Goal: Task Accomplishment & Management: Manage account settings

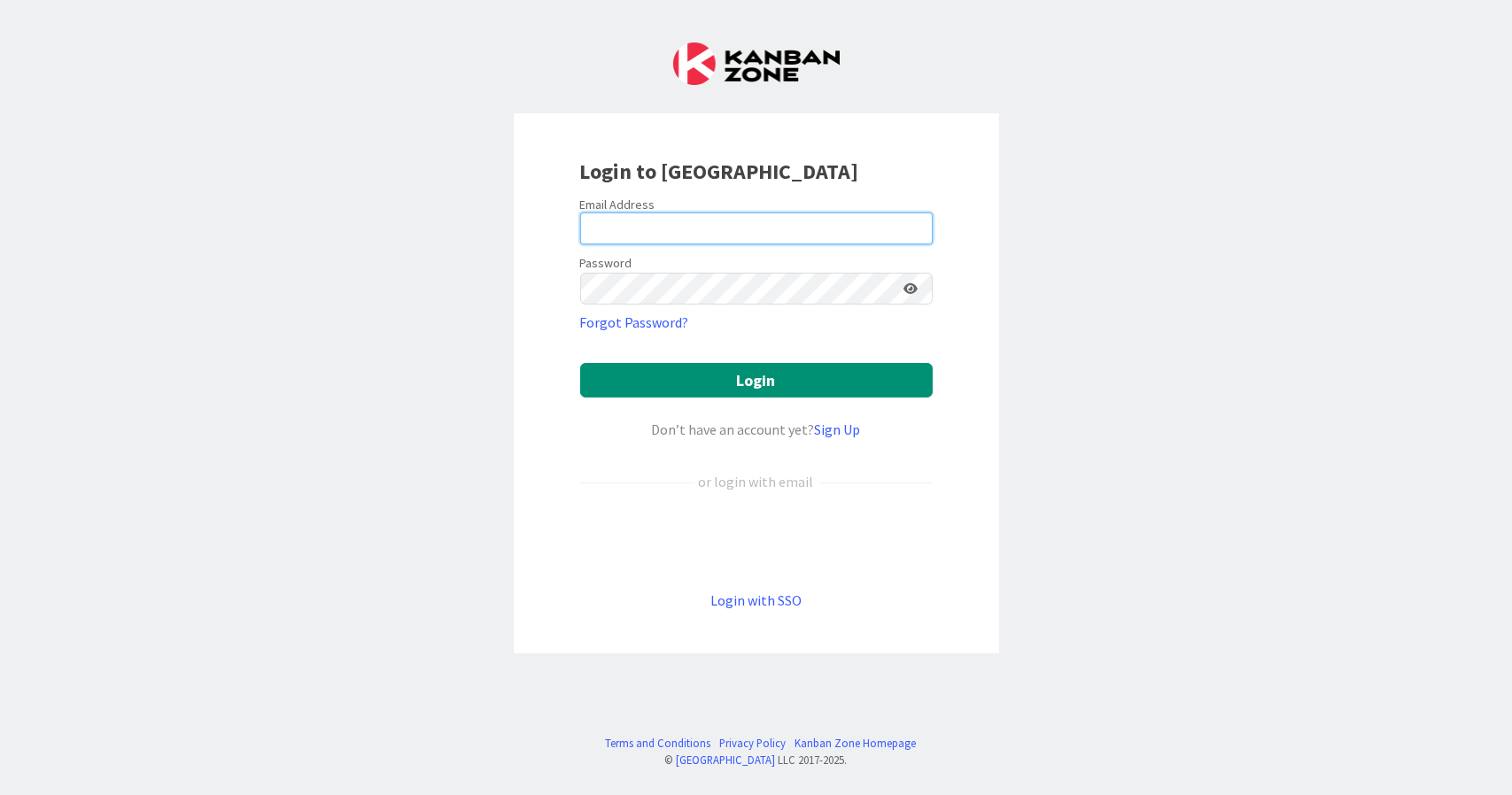
click at [696, 235] on input "email" at bounding box center [756, 228] width 353 height 32
type input "[EMAIL_ADDRESS][DOMAIN_NAME]"
click at [982, 388] on div "Login to [GEOGRAPHIC_DATA] Email Address [EMAIL_ADDRESS][DOMAIN_NAME] Password …" at bounding box center [756, 383] width 485 height 540
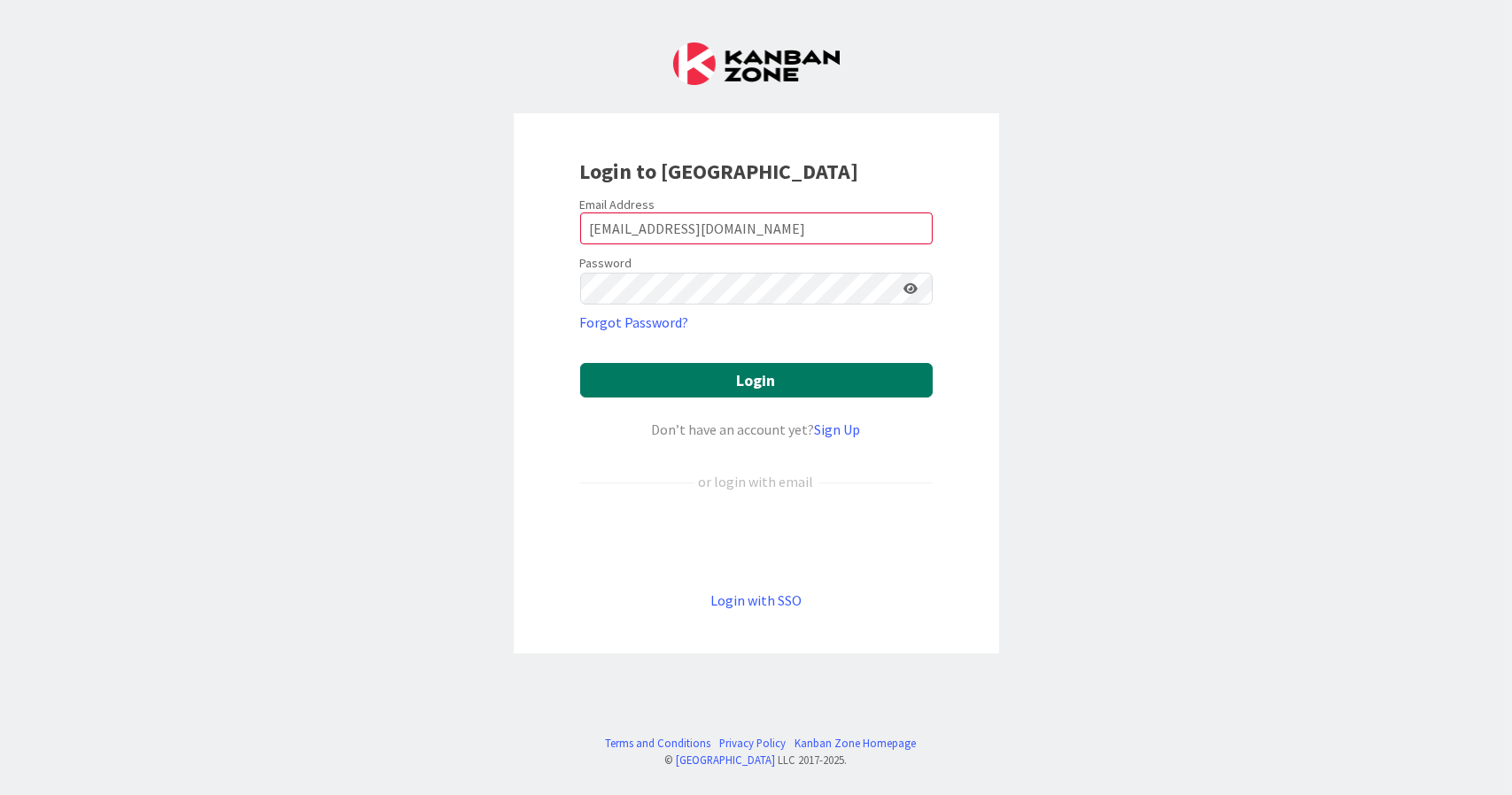
click at [921, 372] on button "Login" at bounding box center [756, 381] width 353 height 35
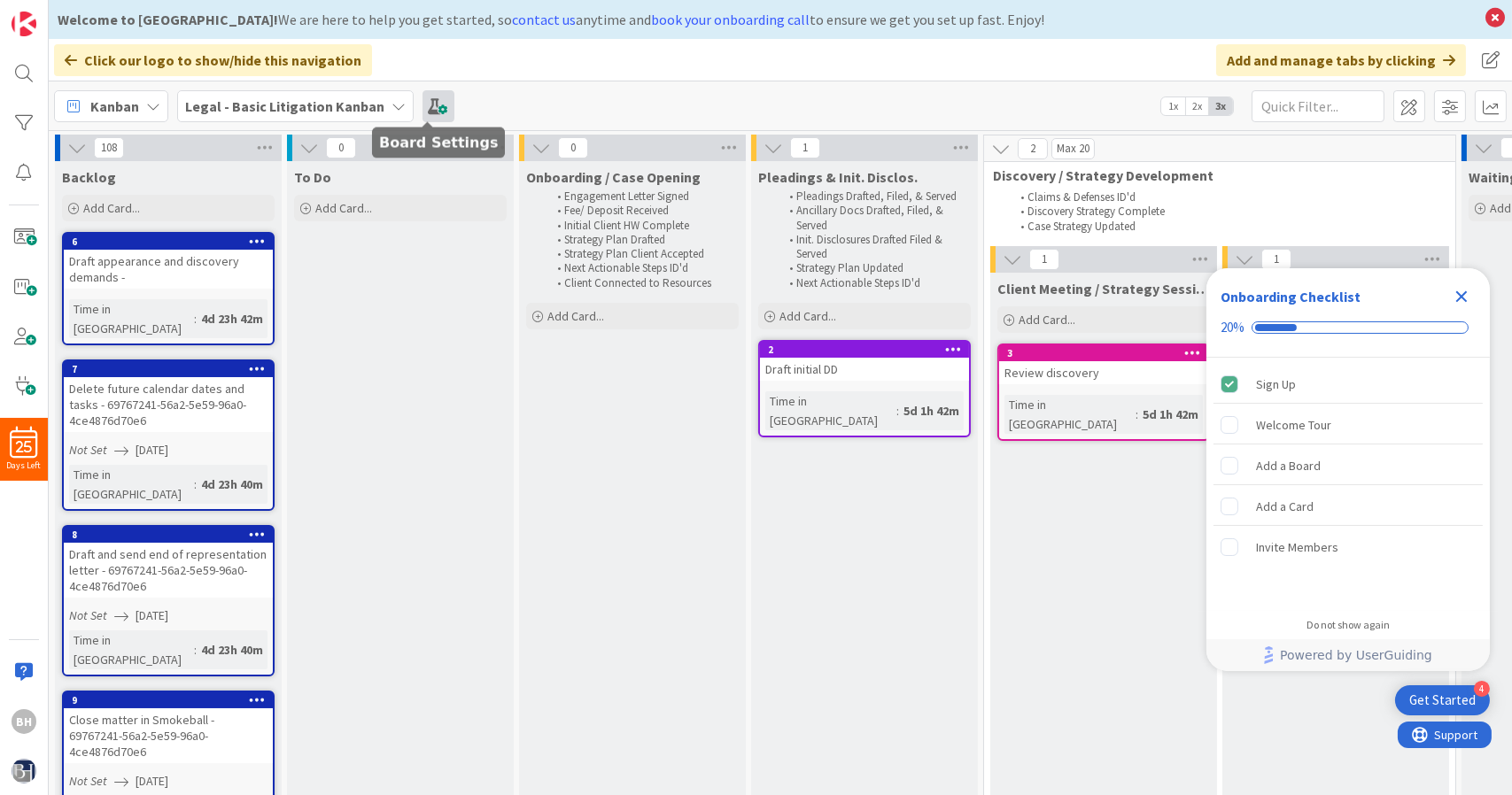
click at [427, 99] on span at bounding box center [438, 106] width 32 height 32
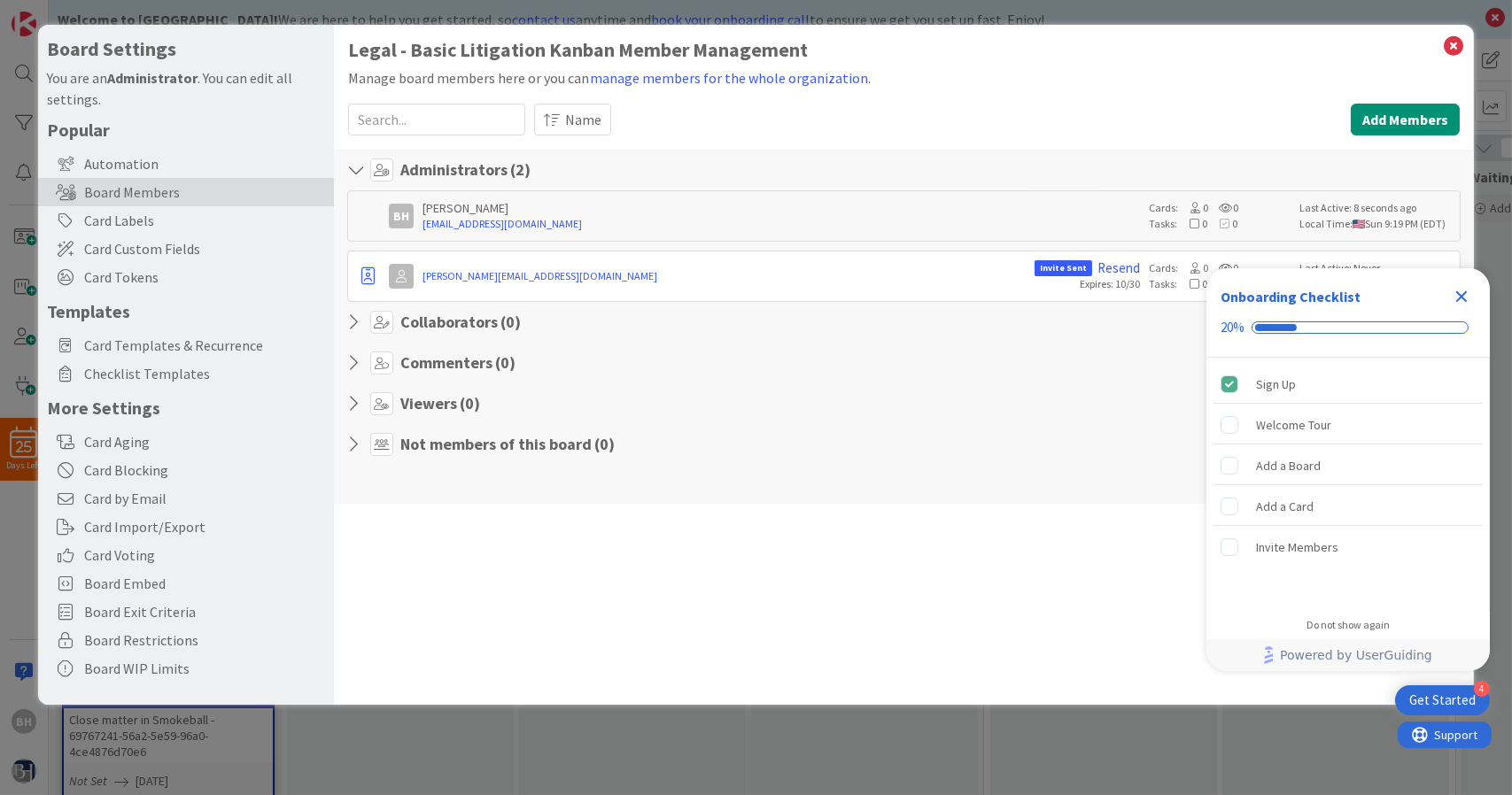
click at [1474, 297] on div "Close Checklist" at bounding box center [1461, 296] width 28 height 28
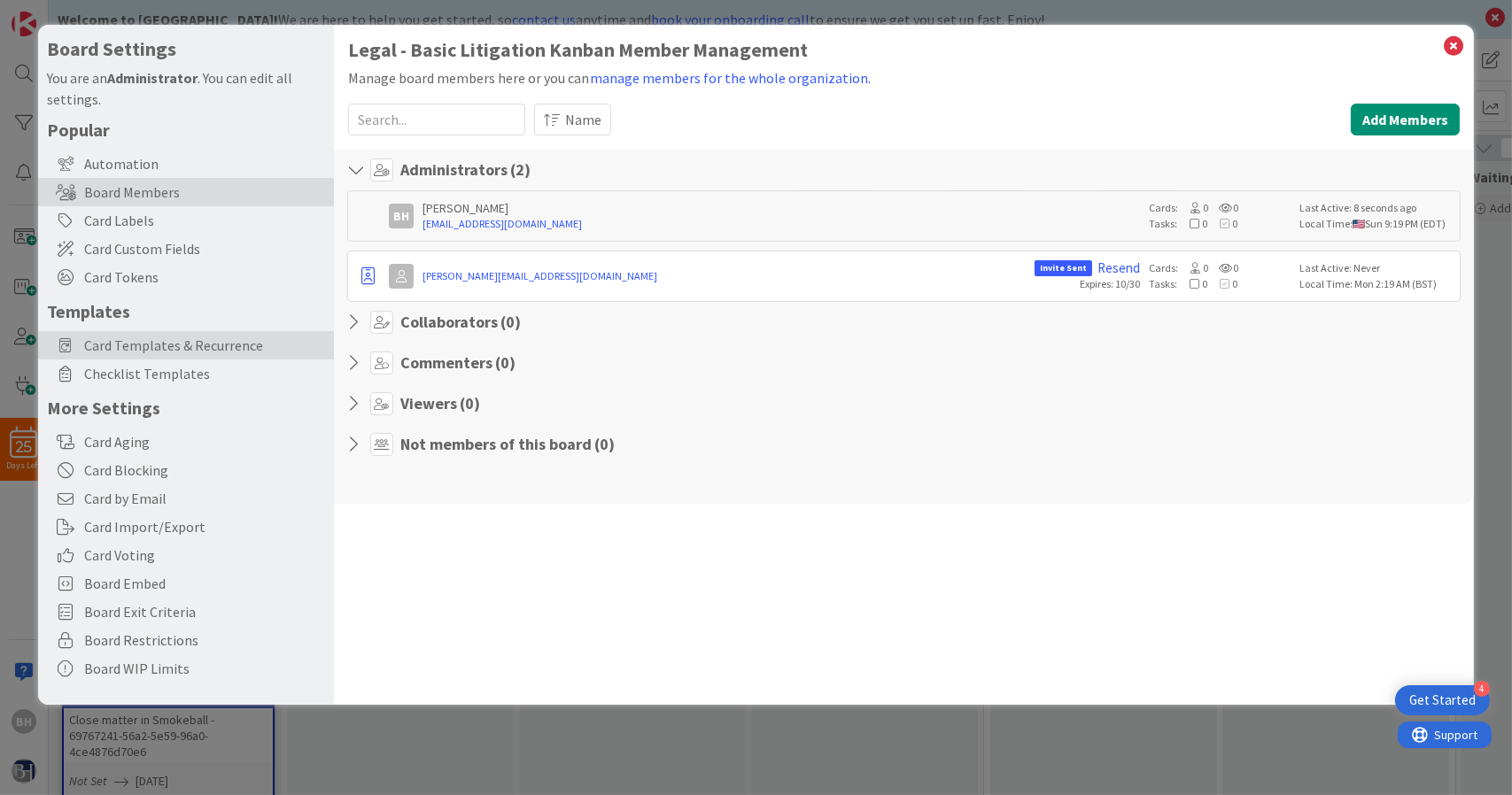
click at [211, 350] on span "Card Templates & Recurrence" at bounding box center [204, 346] width 241 height 21
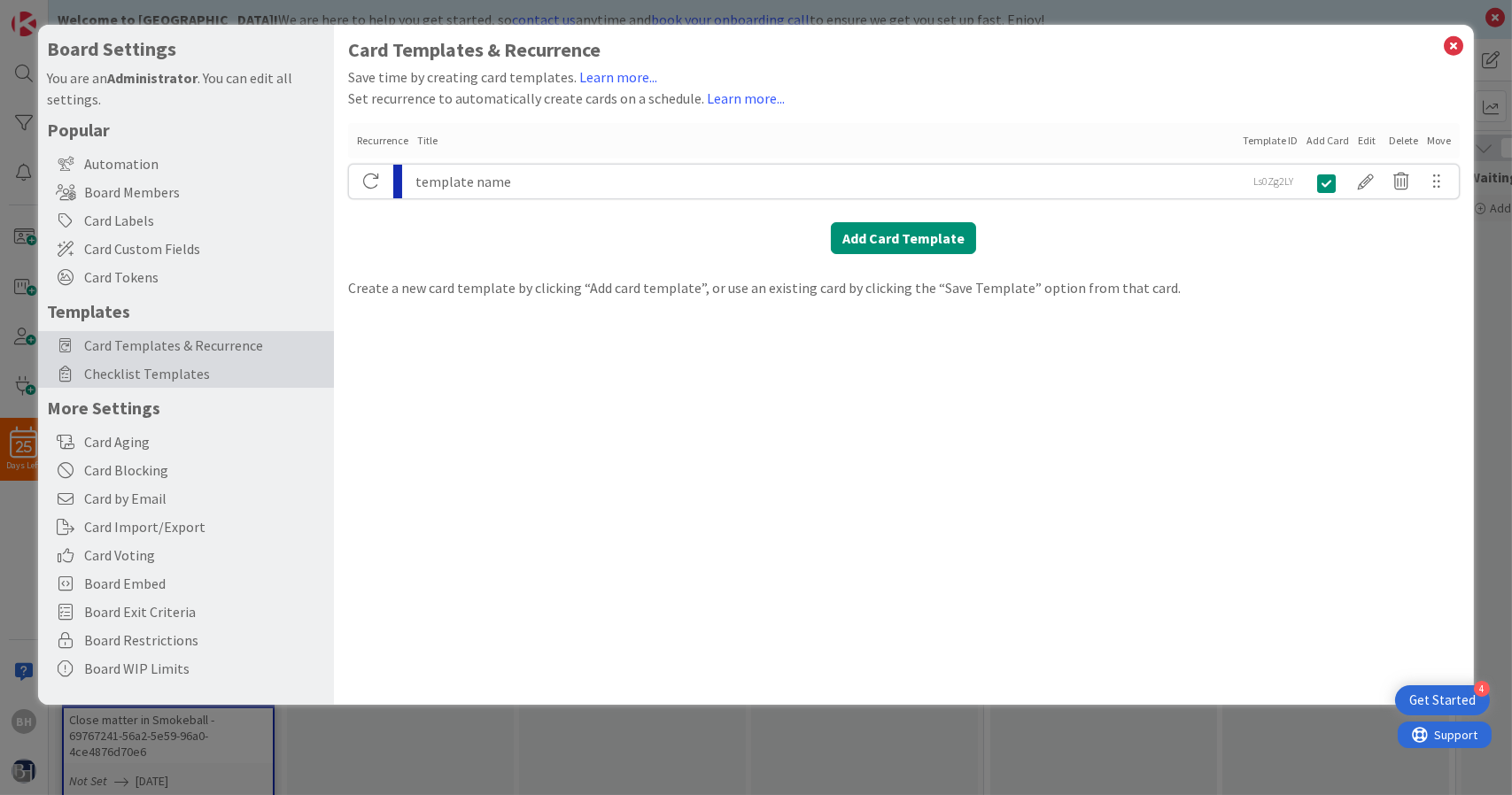
click at [202, 366] on span "Checklist Templates" at bounding box center [204, 374] width 241 height 21
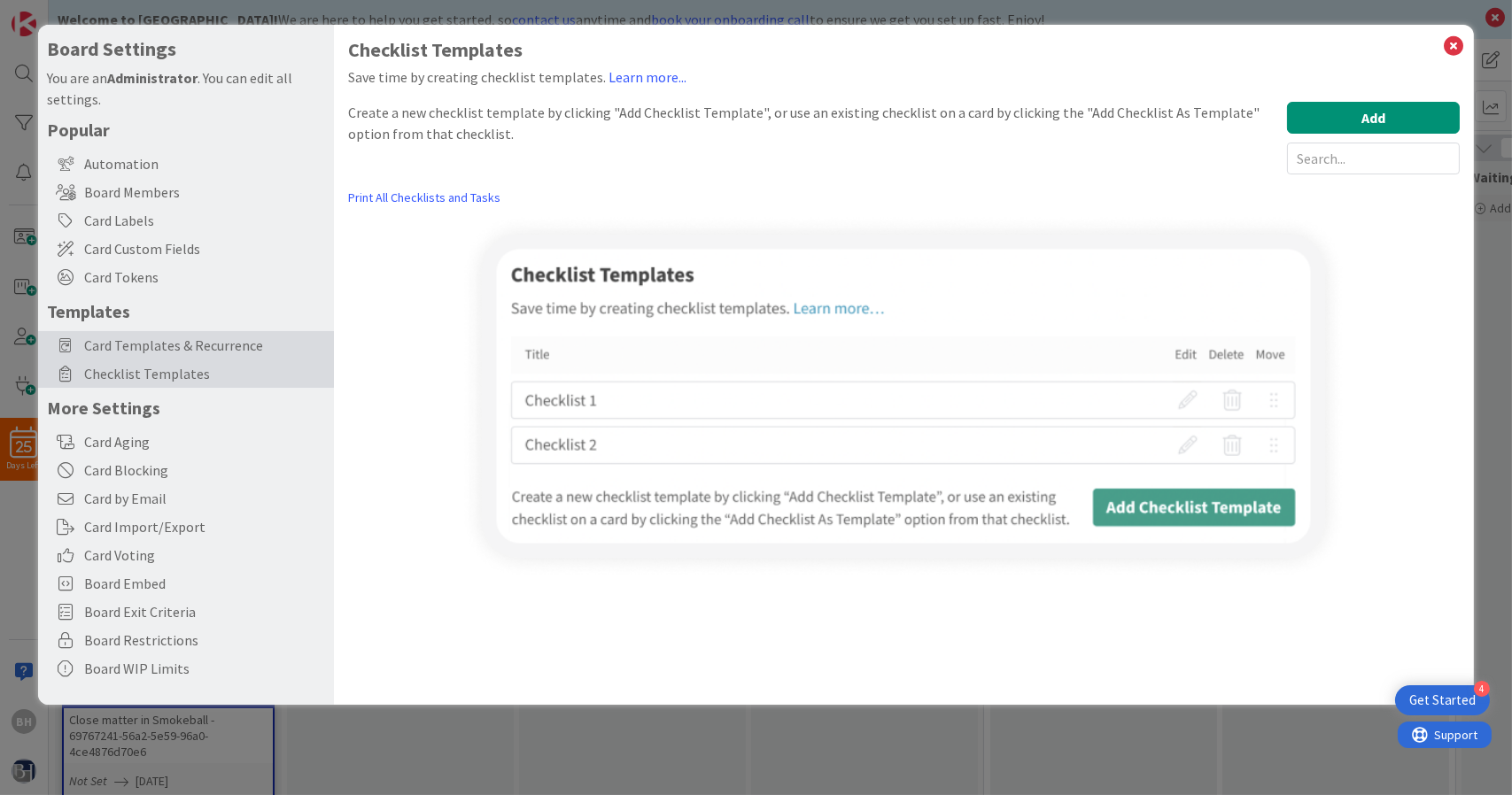
click at [206, 350] on span "Card Templates & Recurrence" at bounding box center [204, 346] width 241 height 21
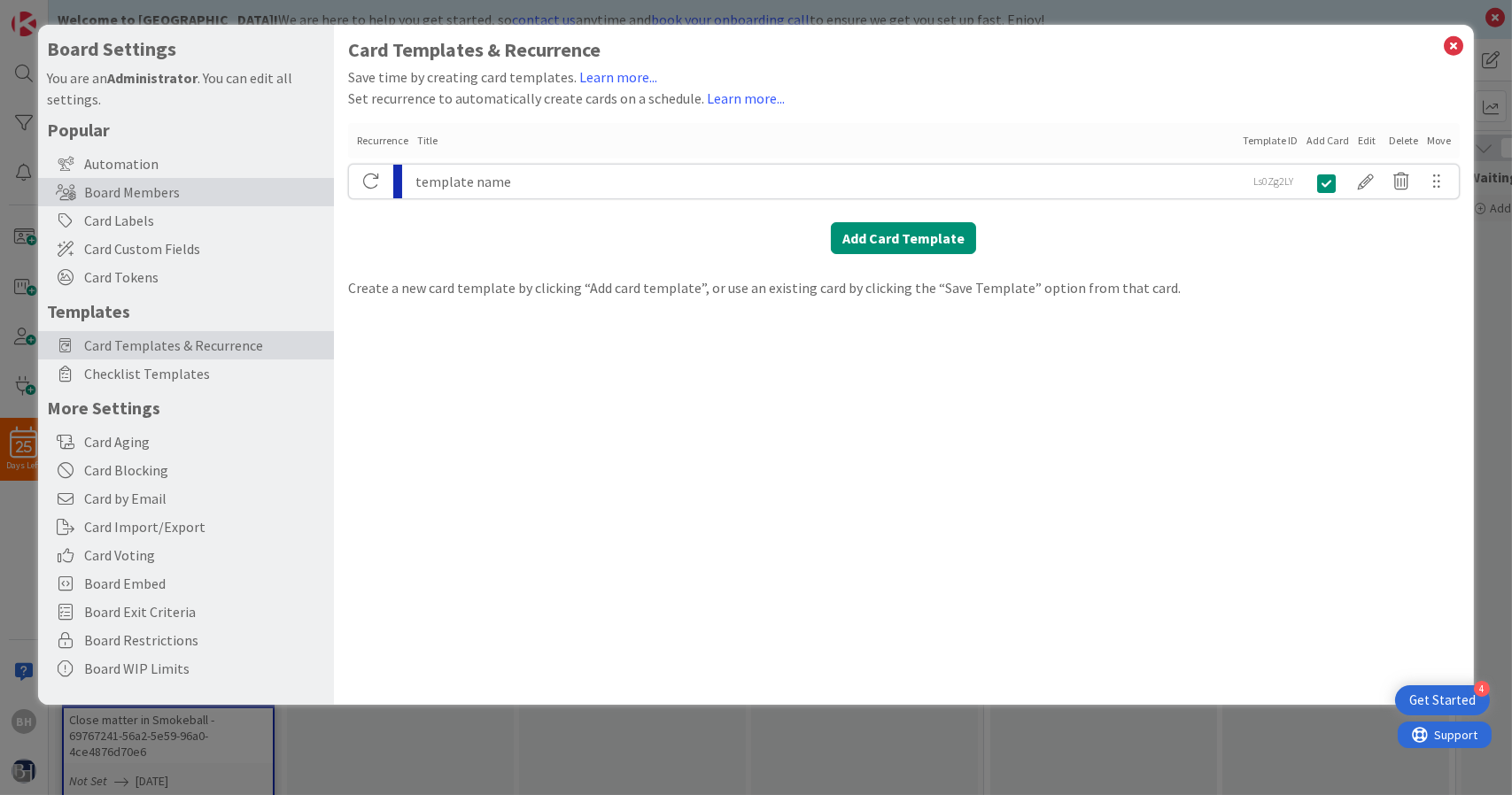
click at [204, 187] on div "Board Members" at bounding box center [185, 191] width 296 height 28
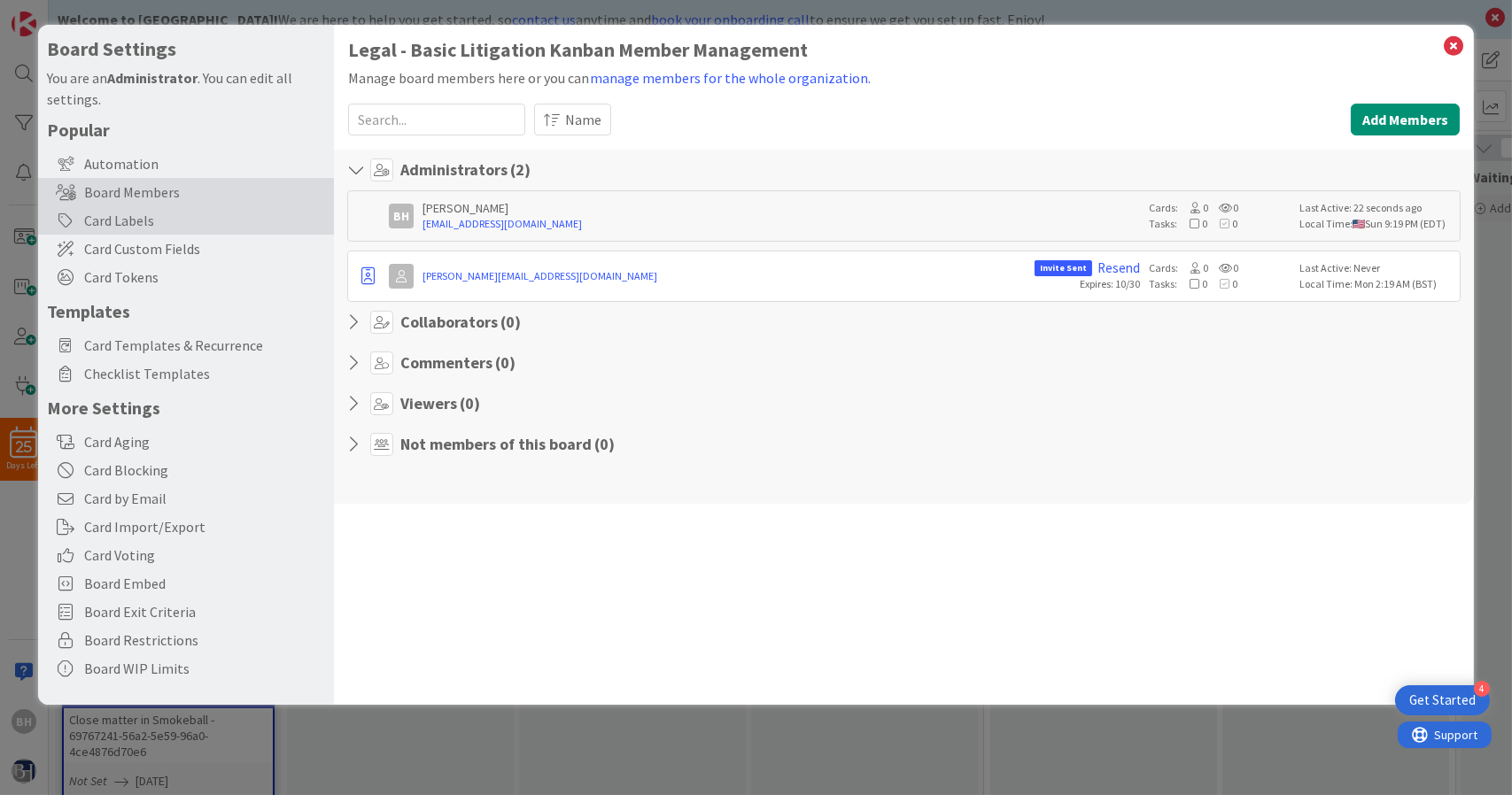
click at [199, 208] on div "Card Labels" at bounding box center [185, 220] width 296 height 28
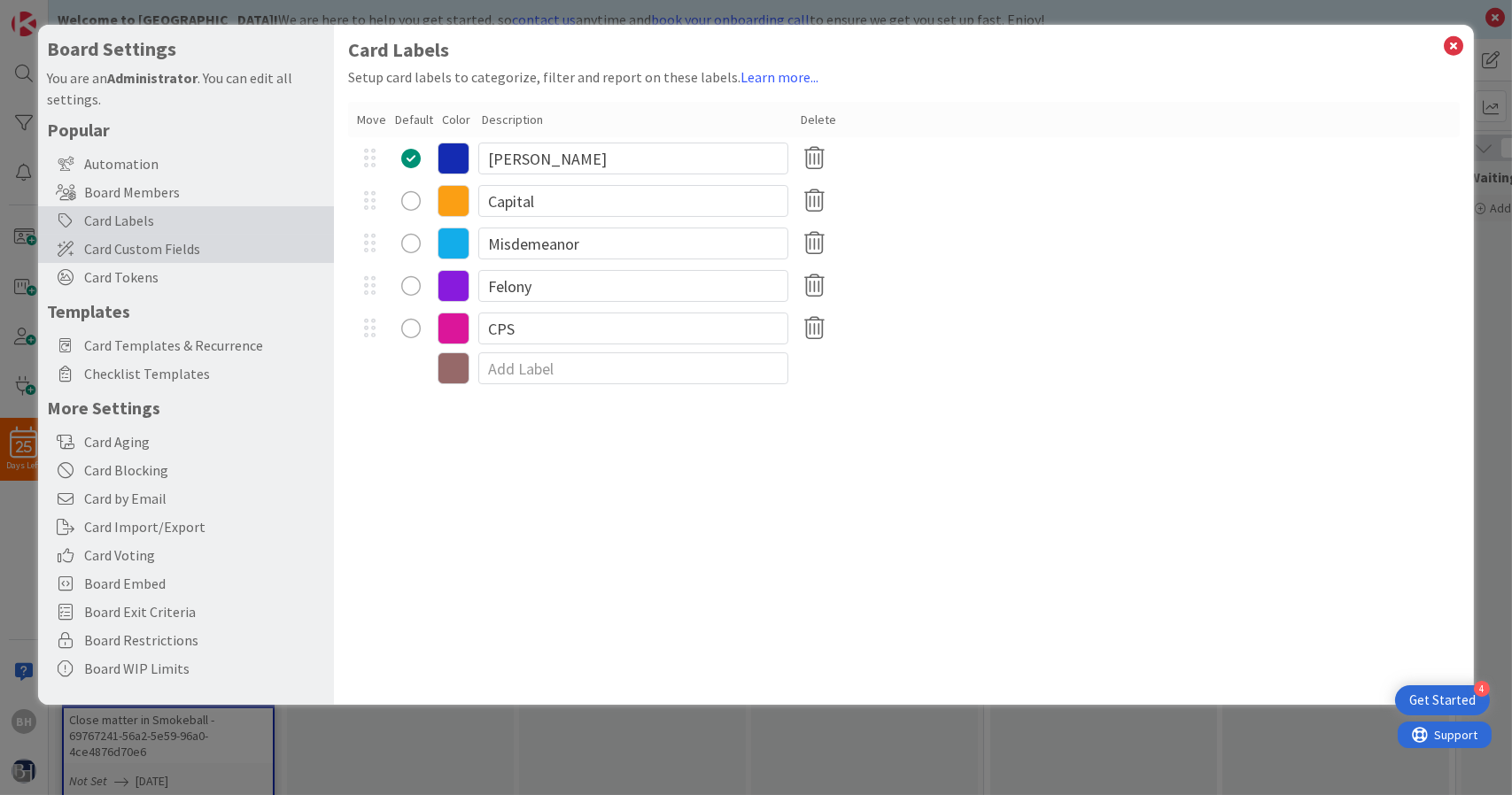
click at [196, 239] on span "Card Custom Fields" at bounding box center [204, 249] width 241 height 21
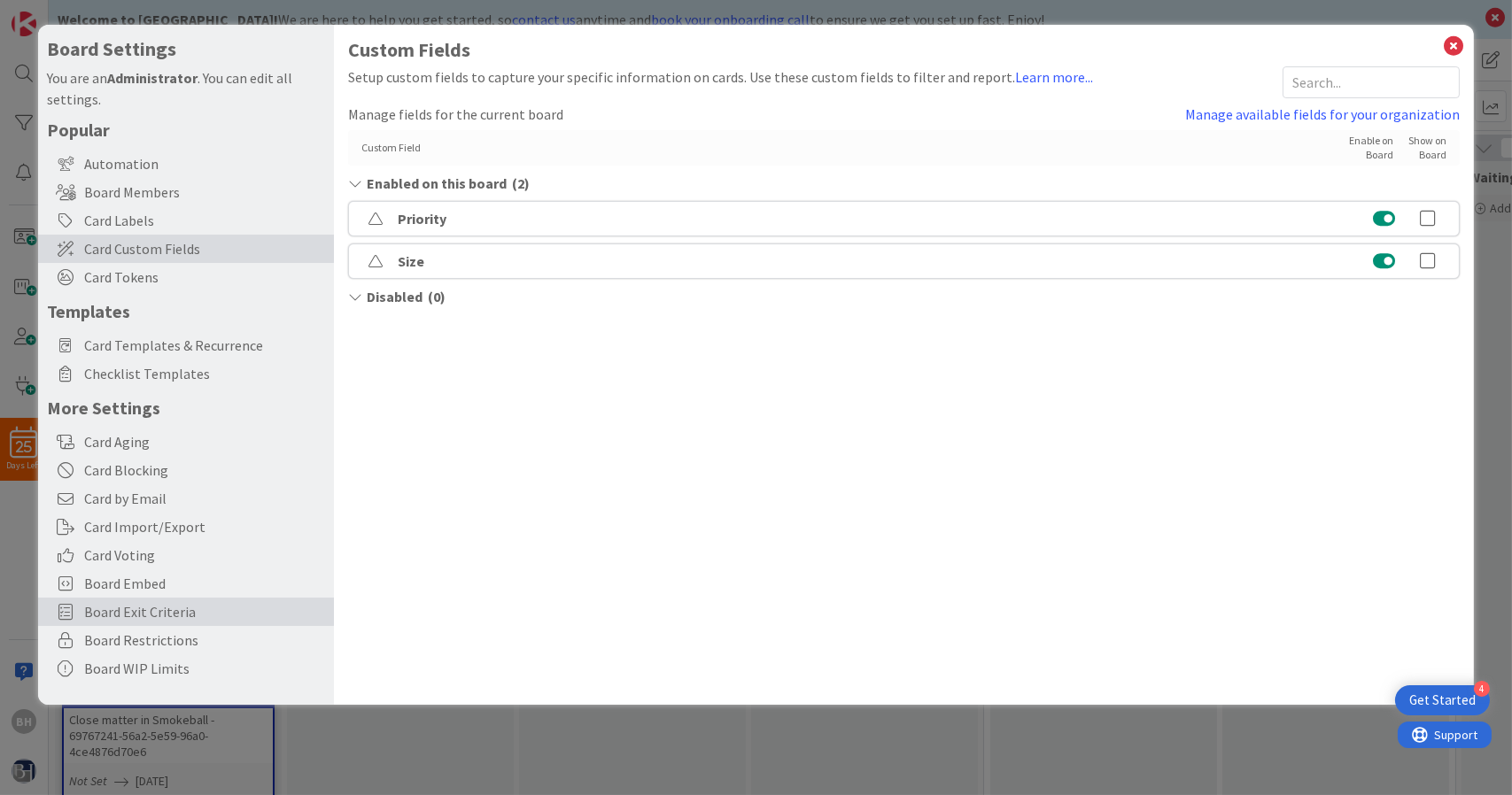
click at [167, 619] on span "Board Exit Criteria" at bounding box center [204, 611] width 241 height 21
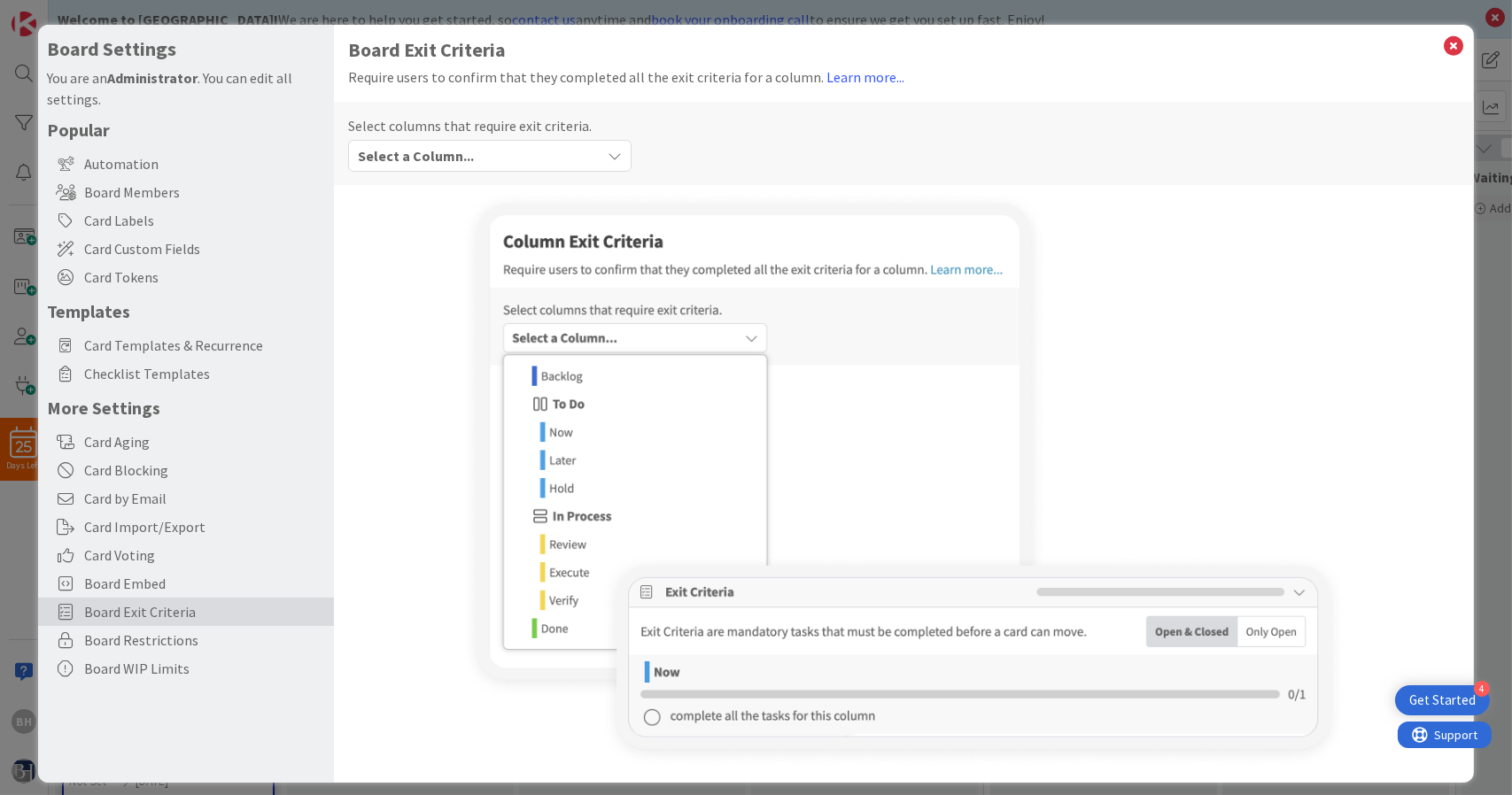
click at [1447, 59] on div "Board Exit Criteria Require users to confirm that they completed all the exit c…" at bounding box center [904, 404] width 1141 height 758
click at [1441, 43] on icon at bounding box center [1453, 46] width 23 height 25
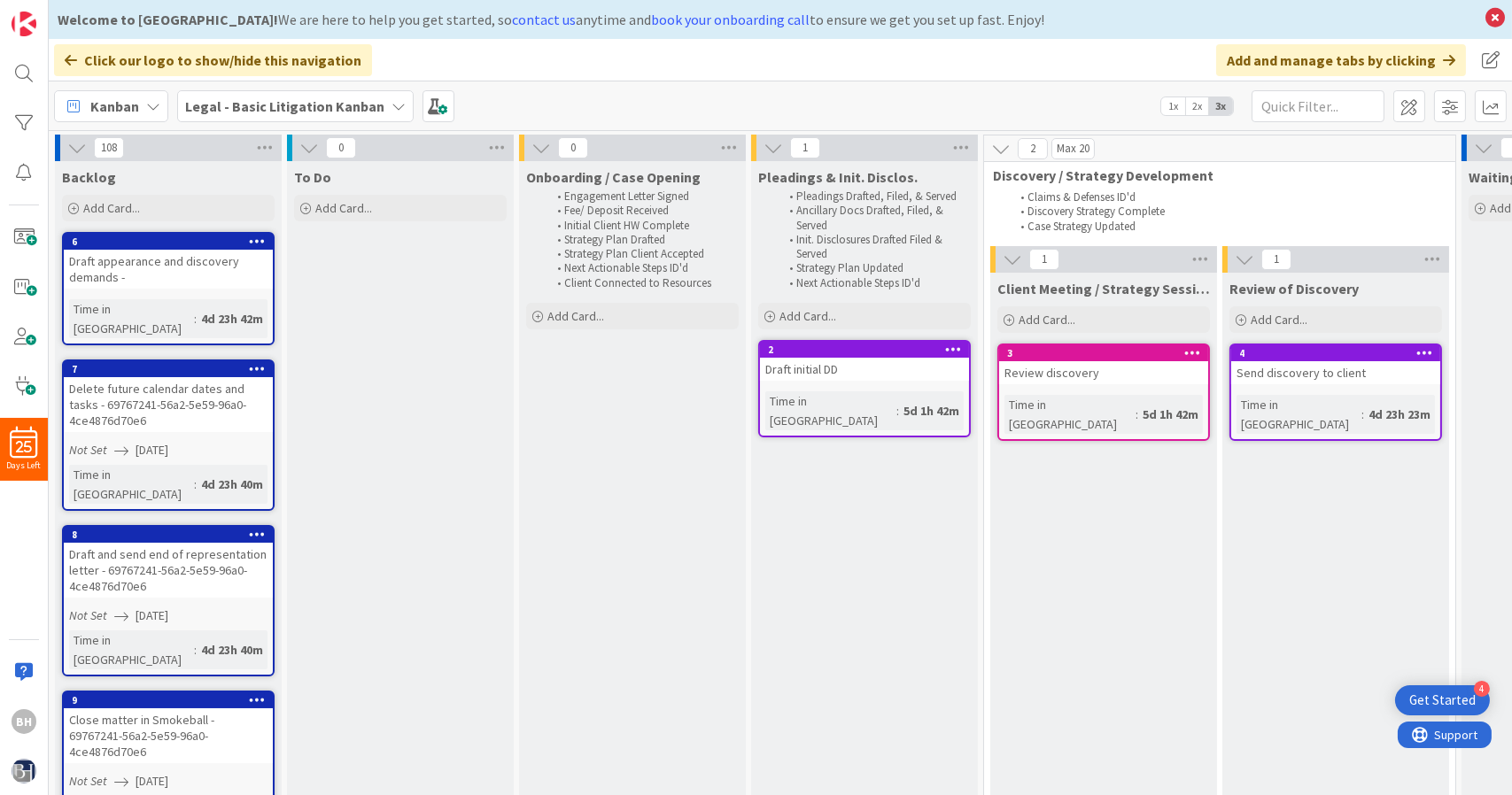
click at [149, 109] on icon at bounding box center [153, 106] width 14 height 14
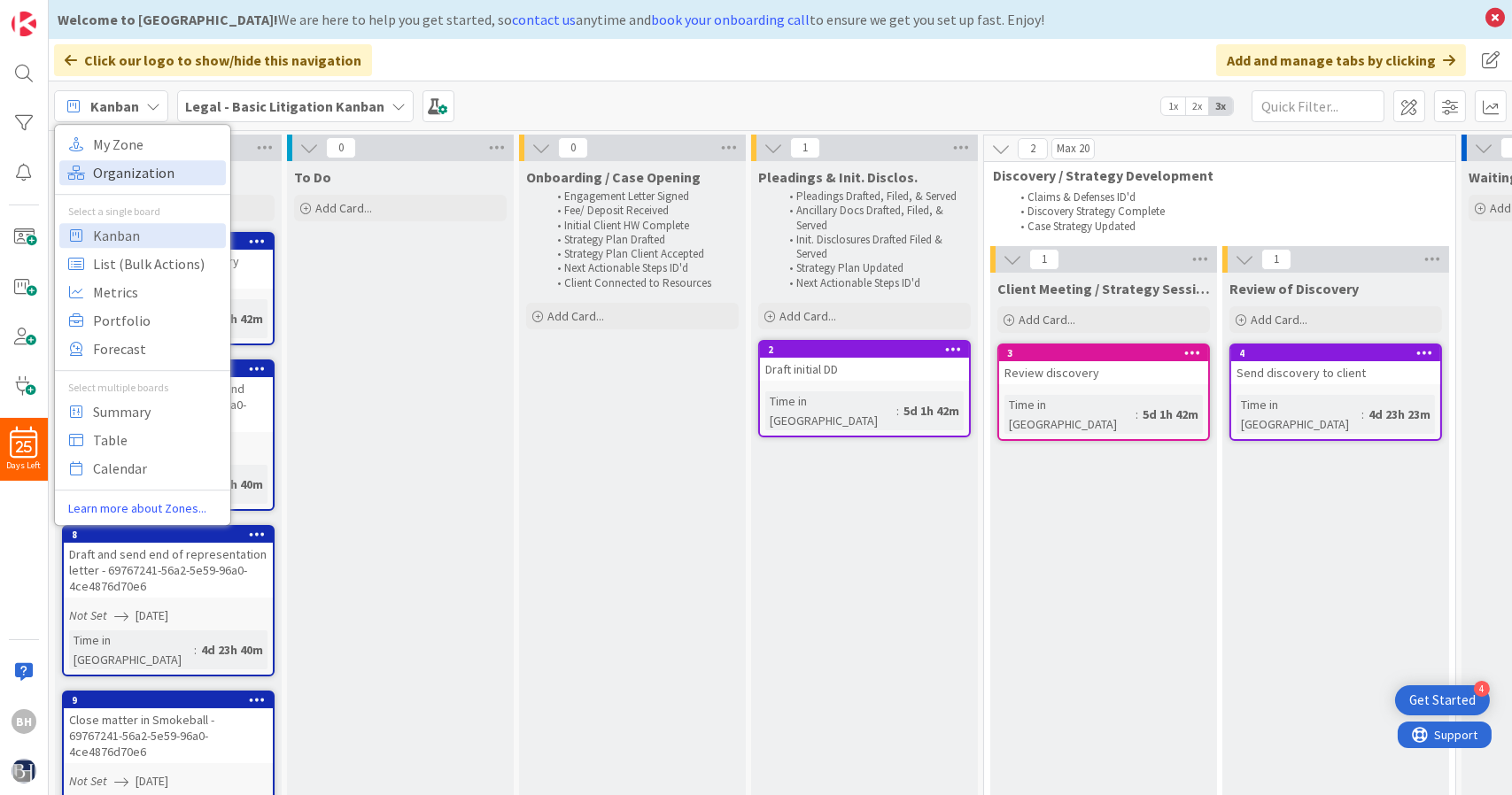
click at [144, 165] on span "Organization" at bounding box center [157, 173] width 128 height 27
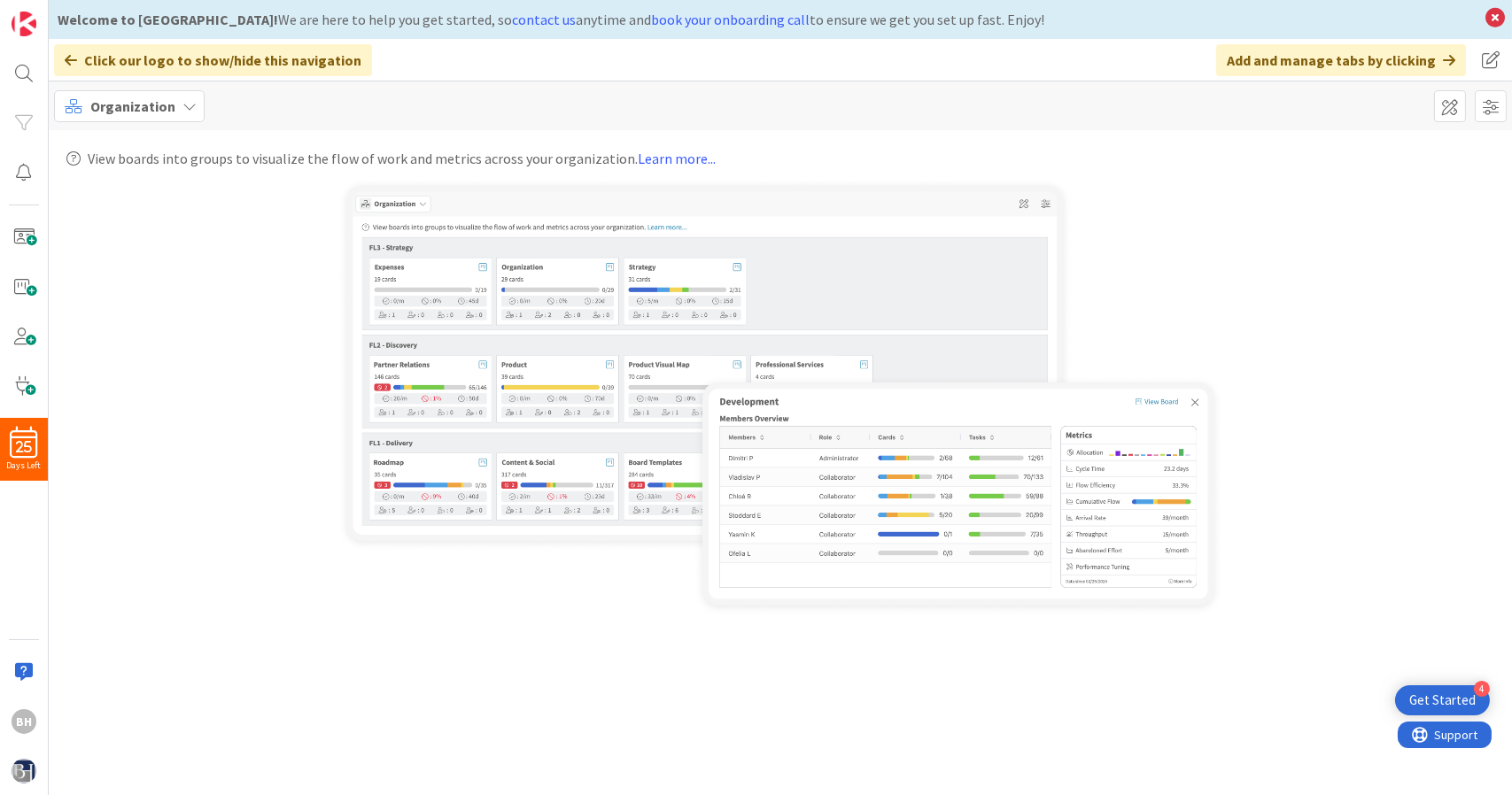
click at [143, 109] on span "Organization" at bounding box center [133, 106] width 85 height 21
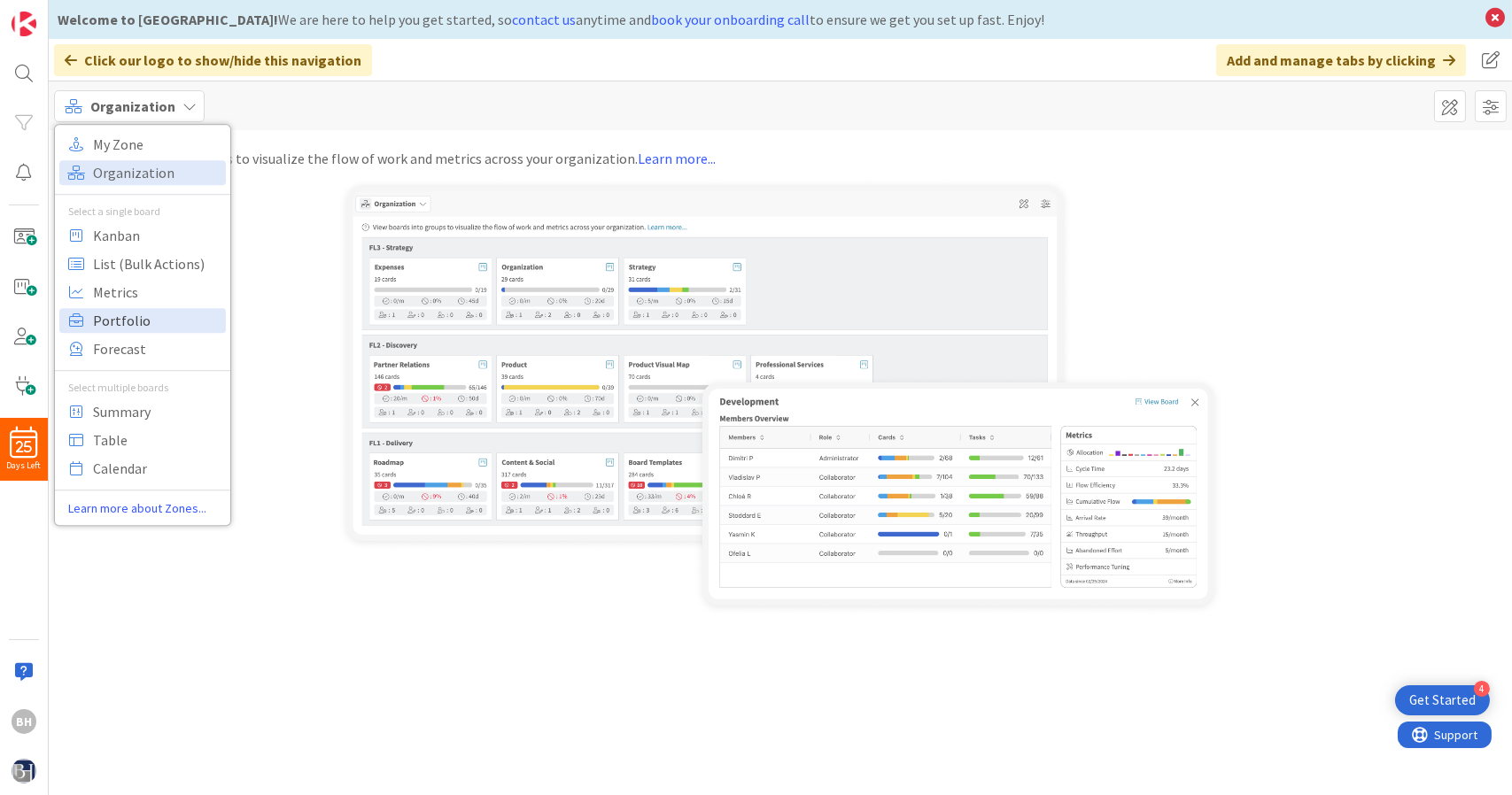
click at [134, 310] on span "Portfolio" at bounding box center [157, 321] width 128 height 27
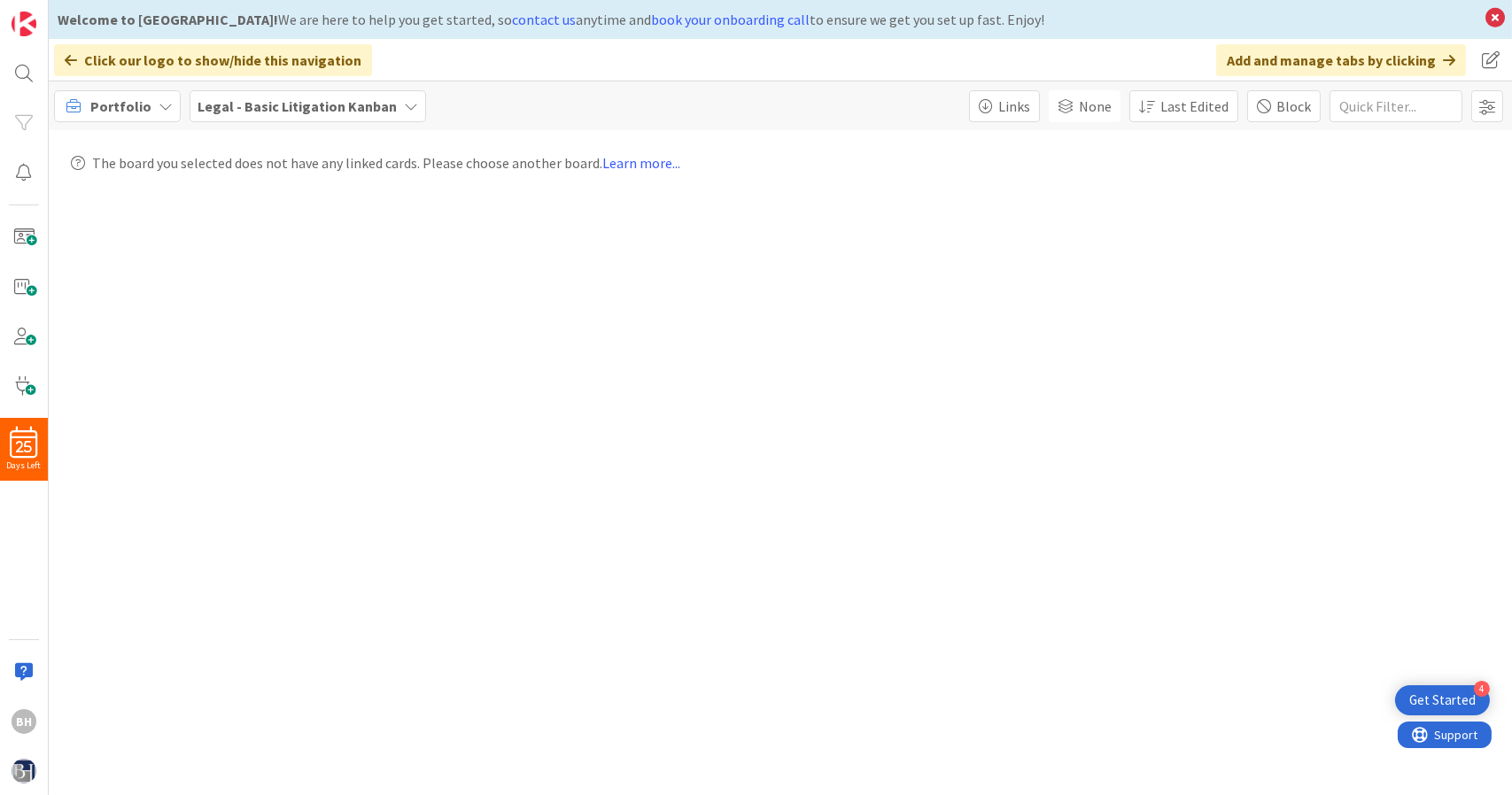
click at [157, 116] on div "Portfolio" at bounding box center [117, 106] width 127 height 32
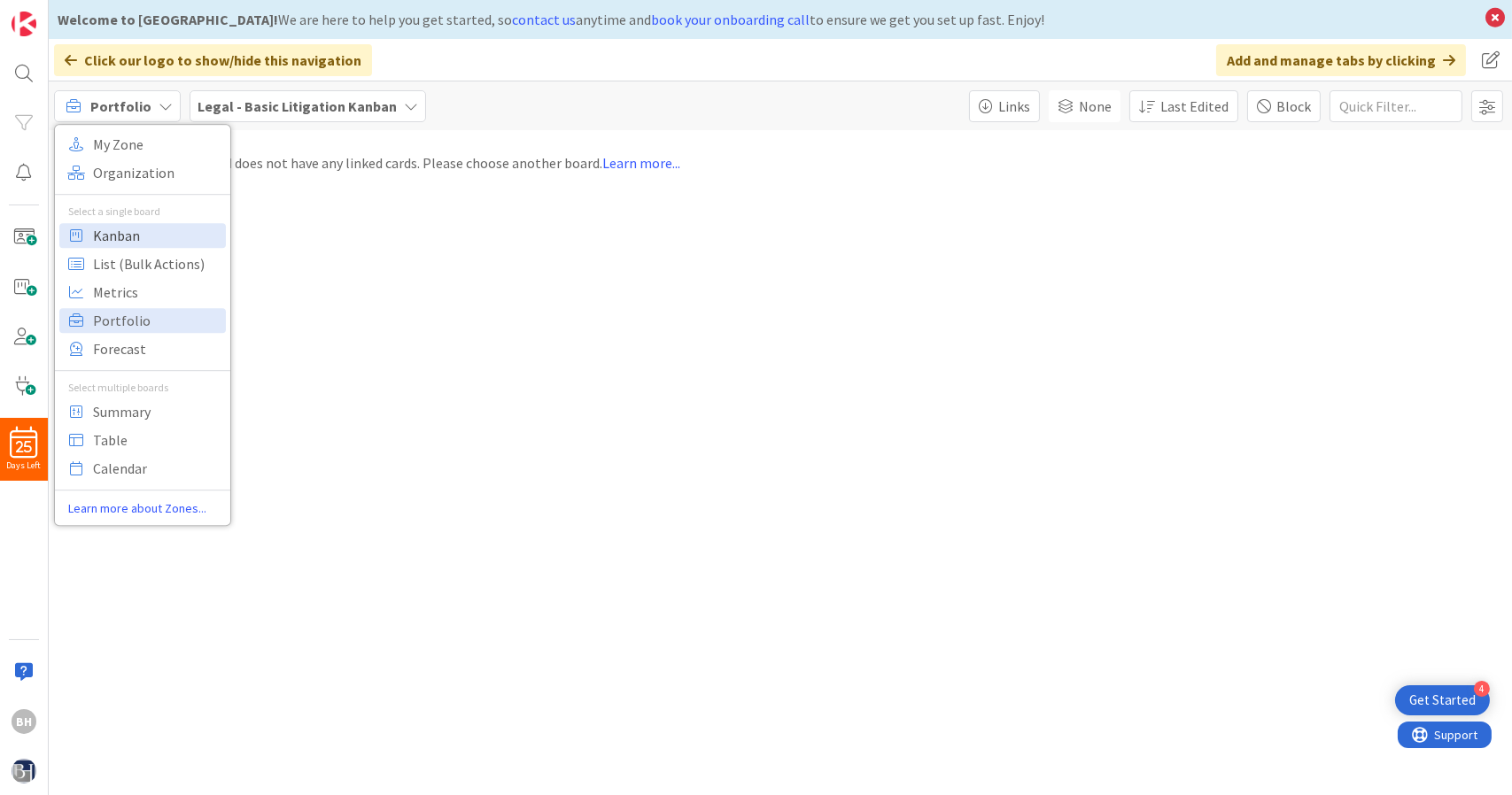
click at [148, 240] on span "Kanban" at bounding box center [157, 236] width 128 height 27
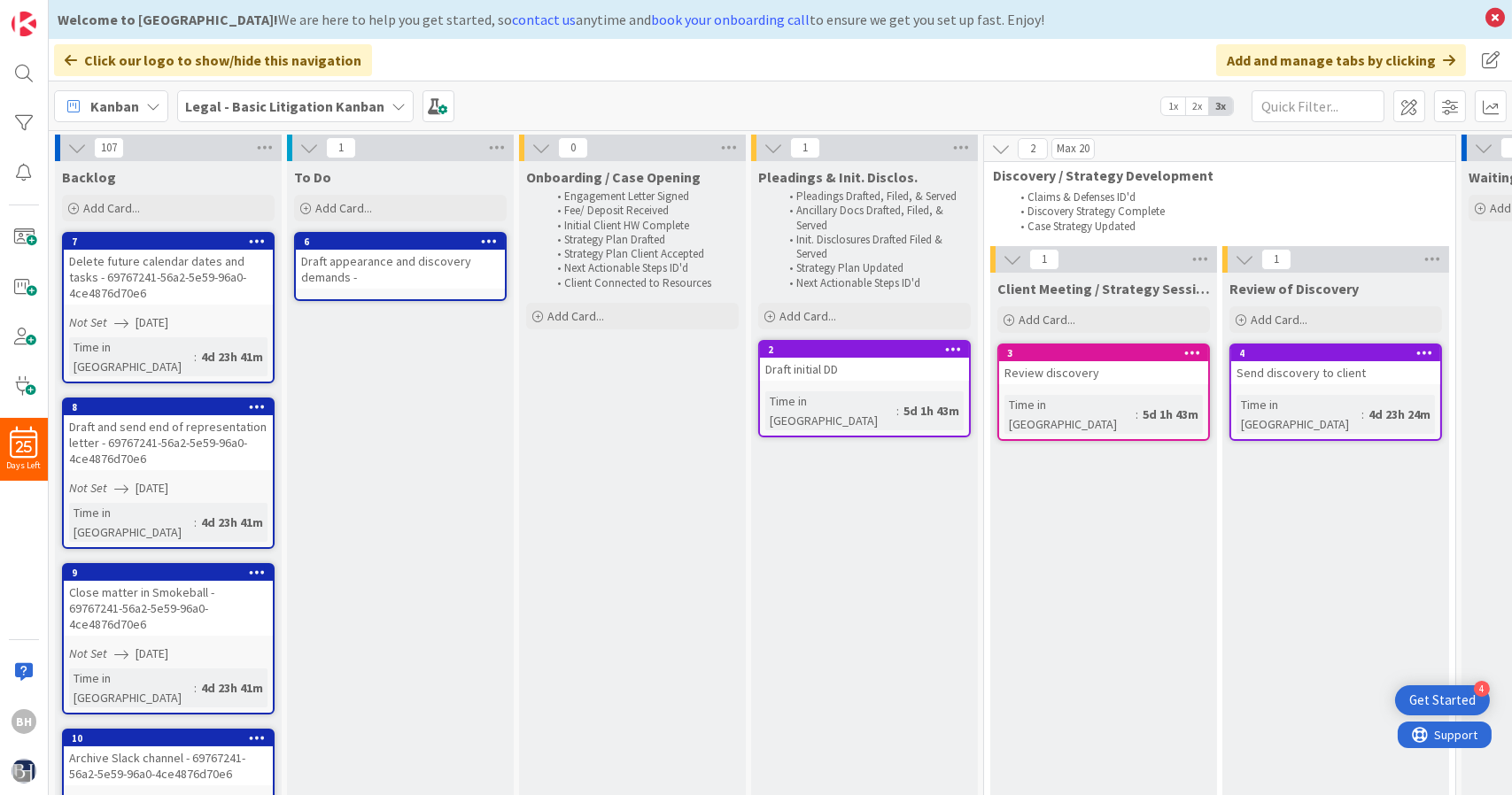
click at [1197, 108] on span "2x" at bounding box center [1197, 106] width 24 height 17
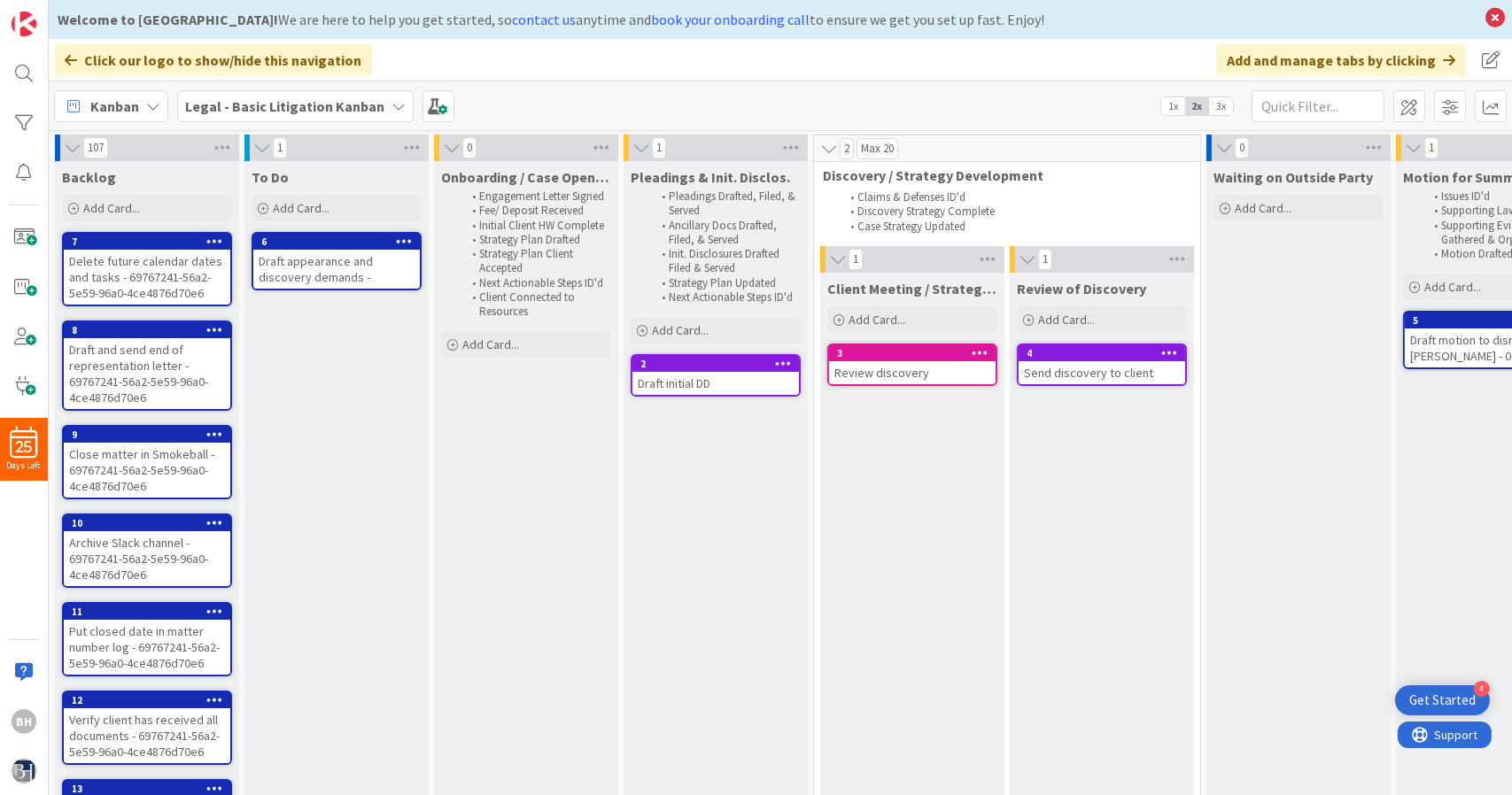
click at [1222, 101] on span "3x" at bounding box center [1220, 106] width 24 height 17
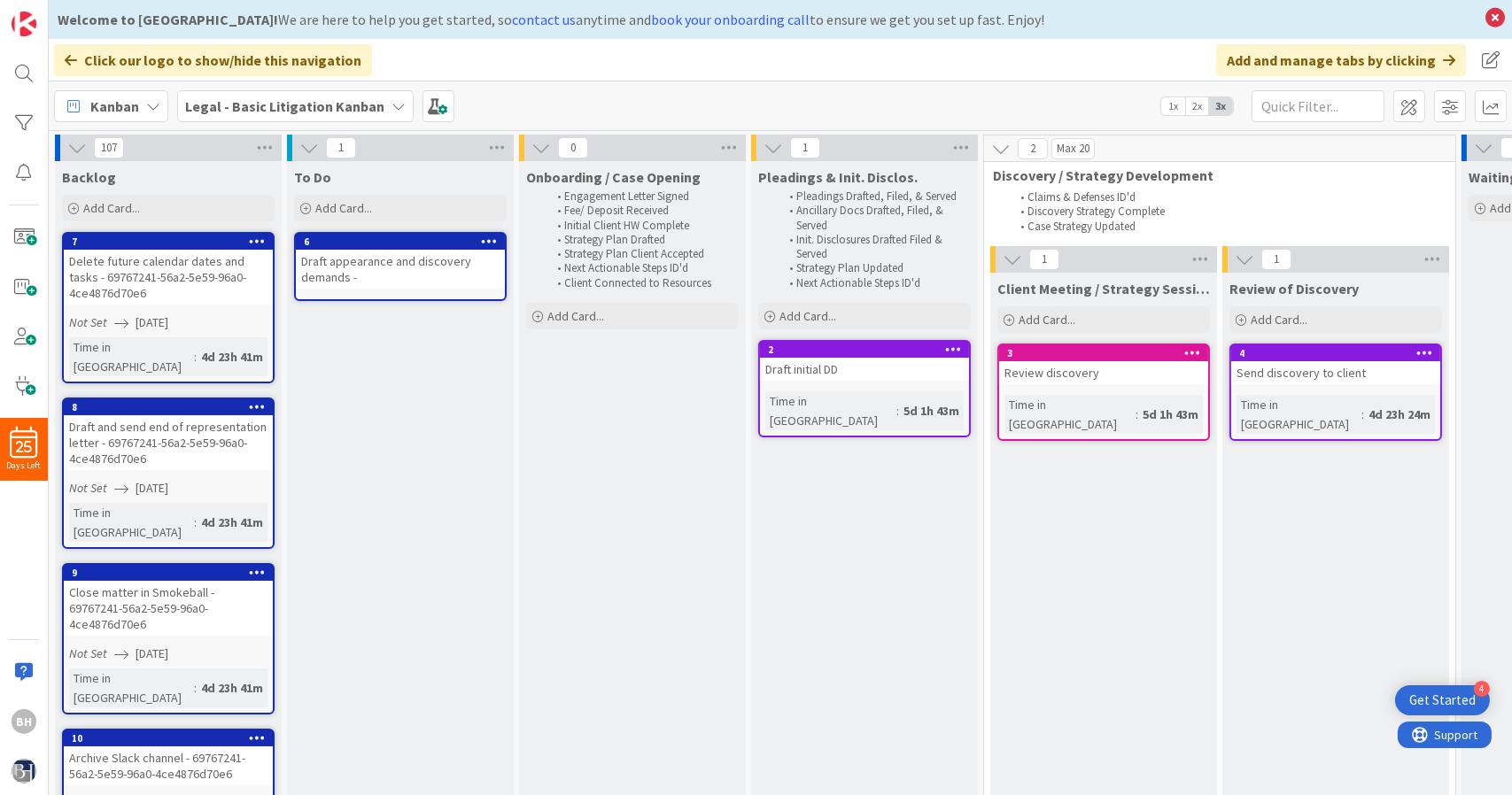
click at [1178, 101] on span "1x" at bounding box center [1173, 106] width 24 height 17
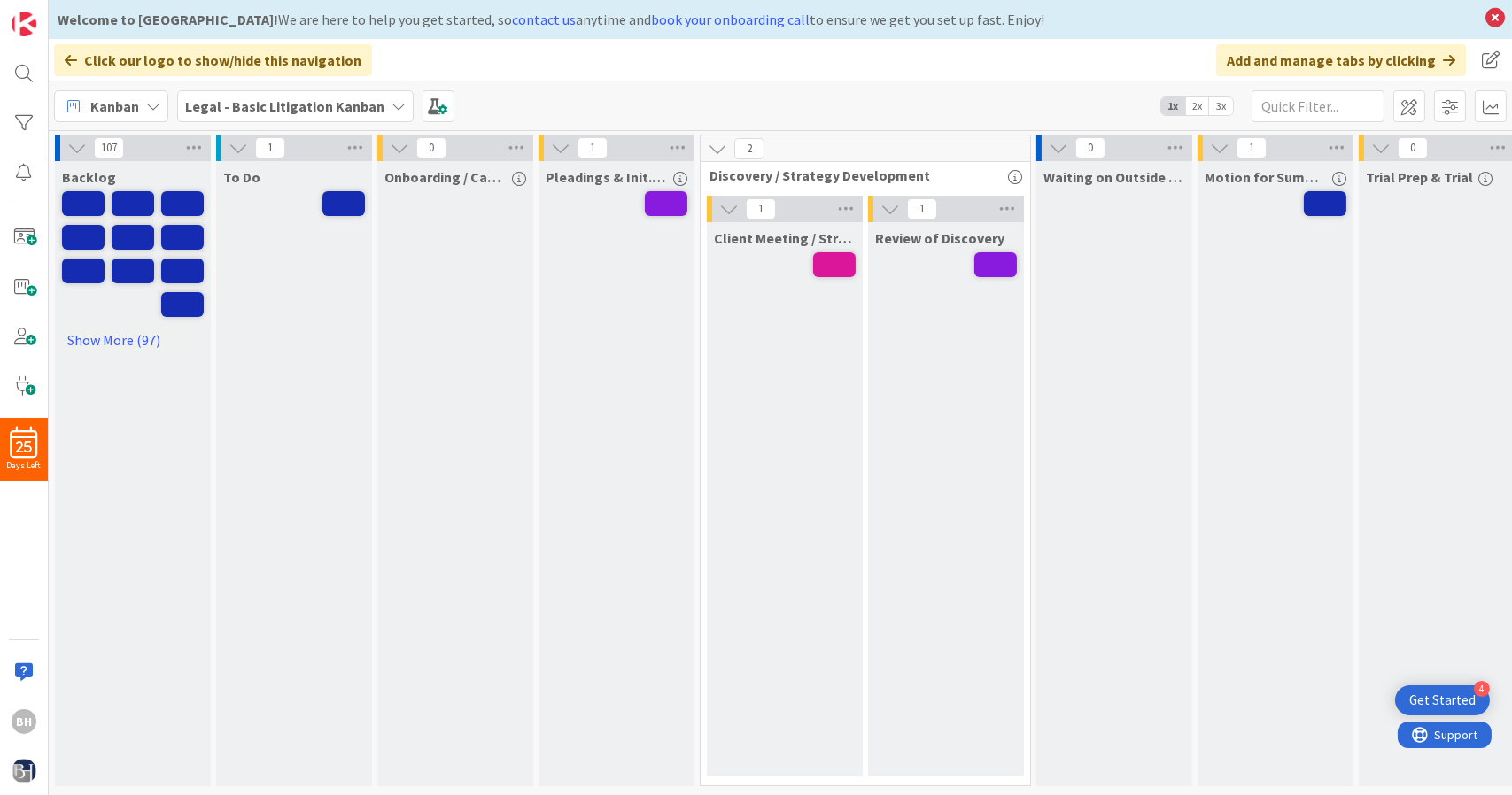
click at [1197, 106] on span "2x" at bounding box center [1197, 106] width 24 height 17
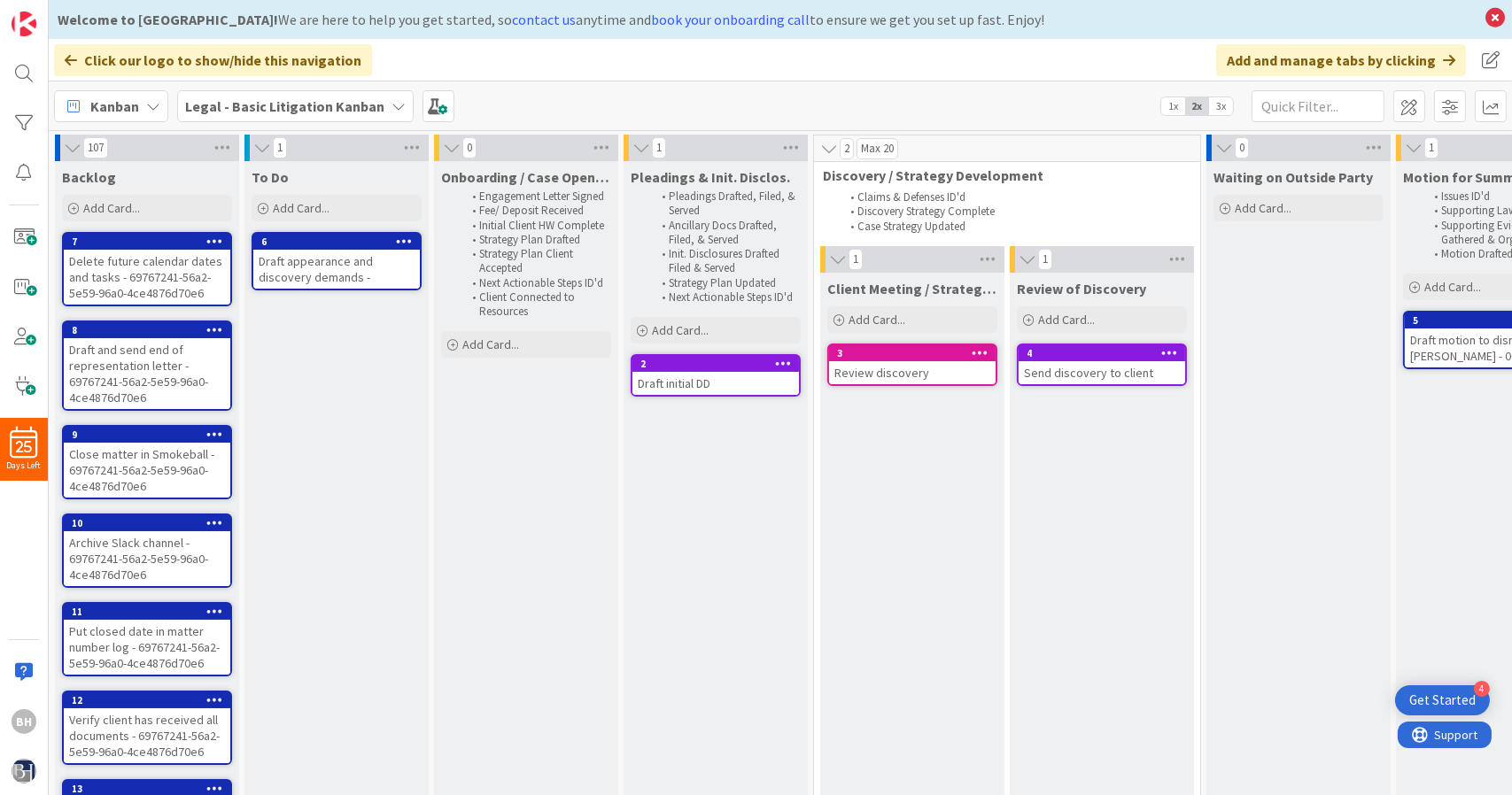
click at [1226, 113] on span "3x" at bounding box center [1220, 106] width 24 height 17
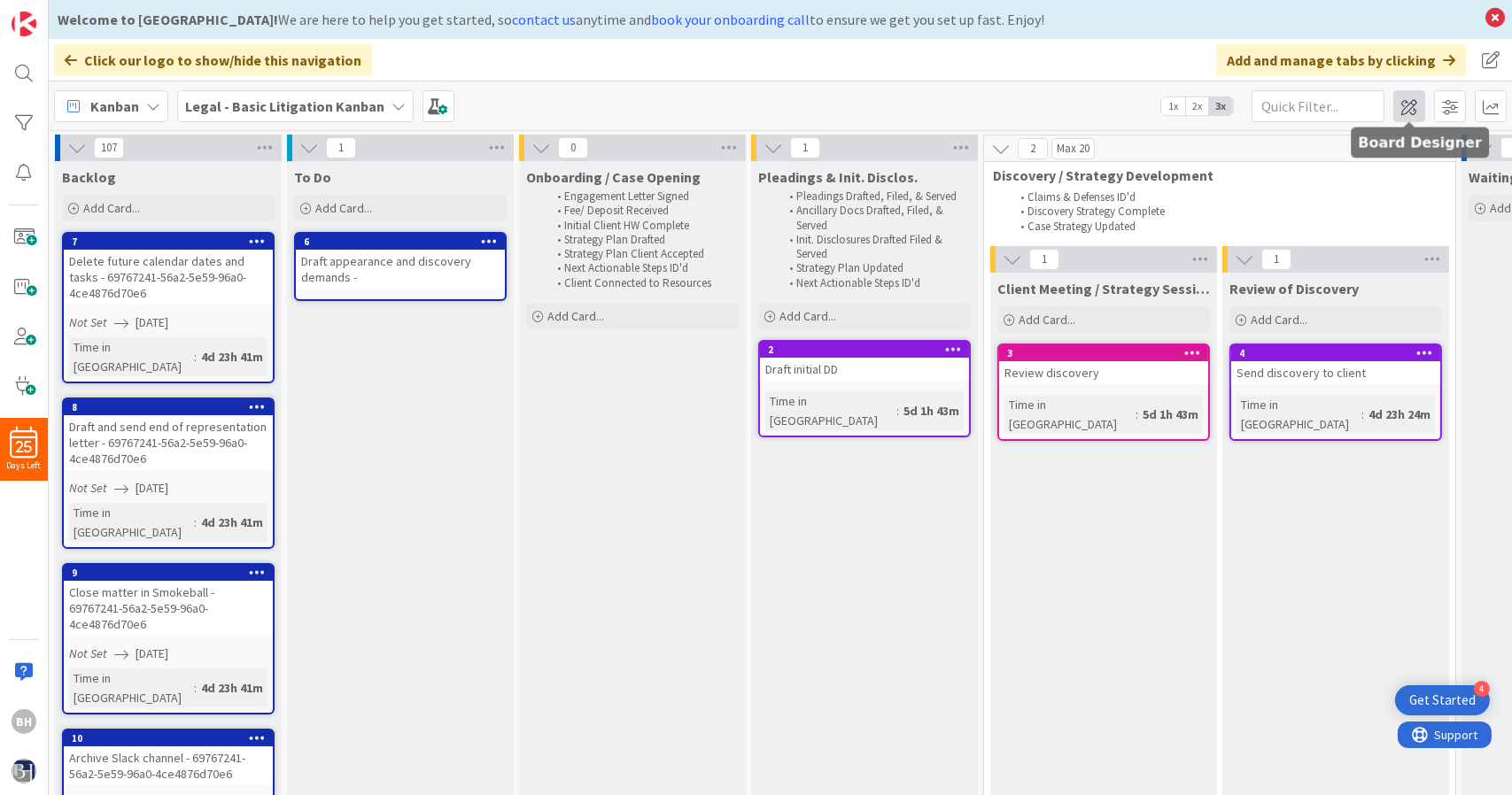
click at [1415, 112] on span at bounding box center [1409, 106] width 32 height 32
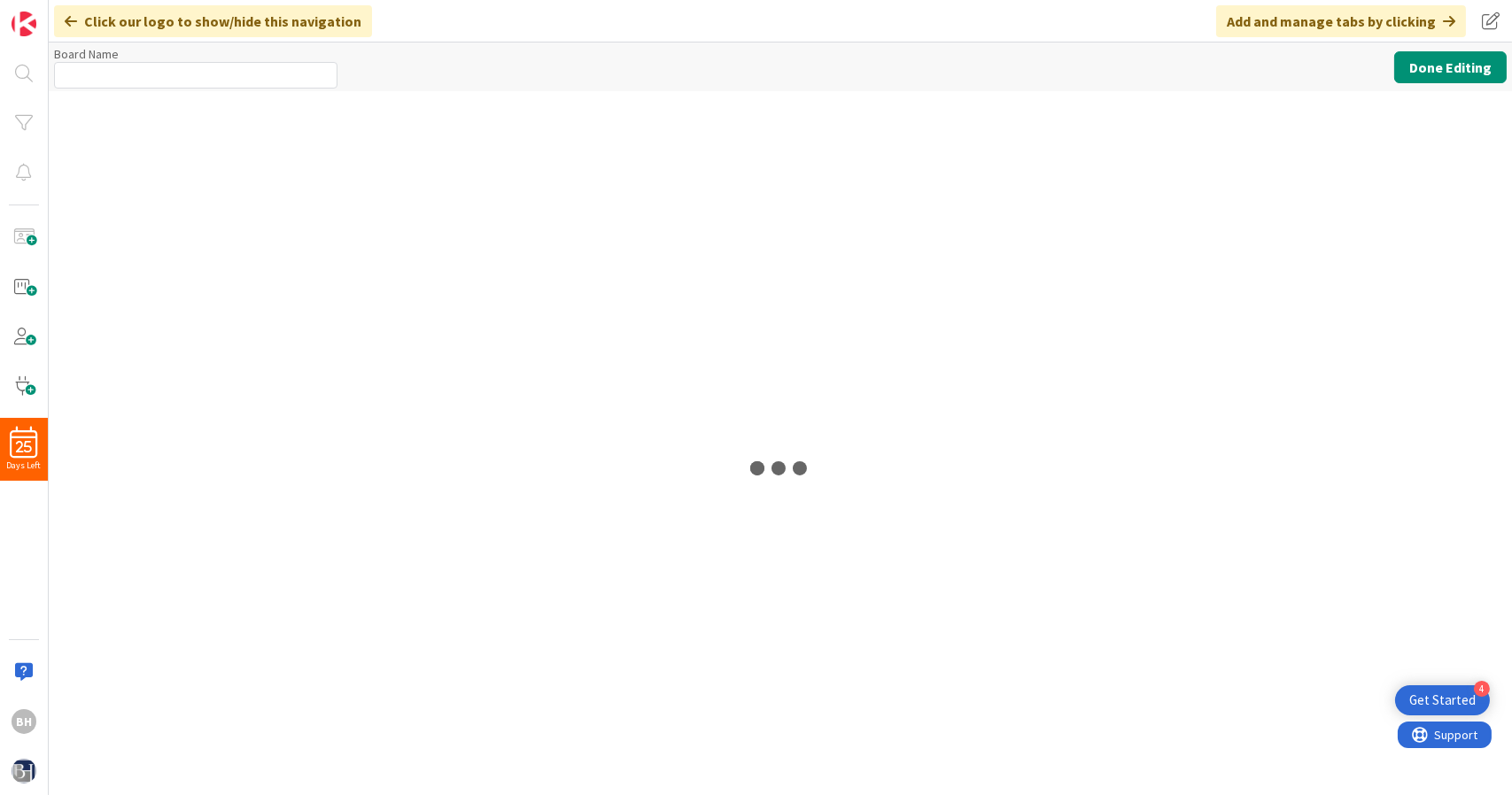
type input "Legal - Basic Litigation Kanban"
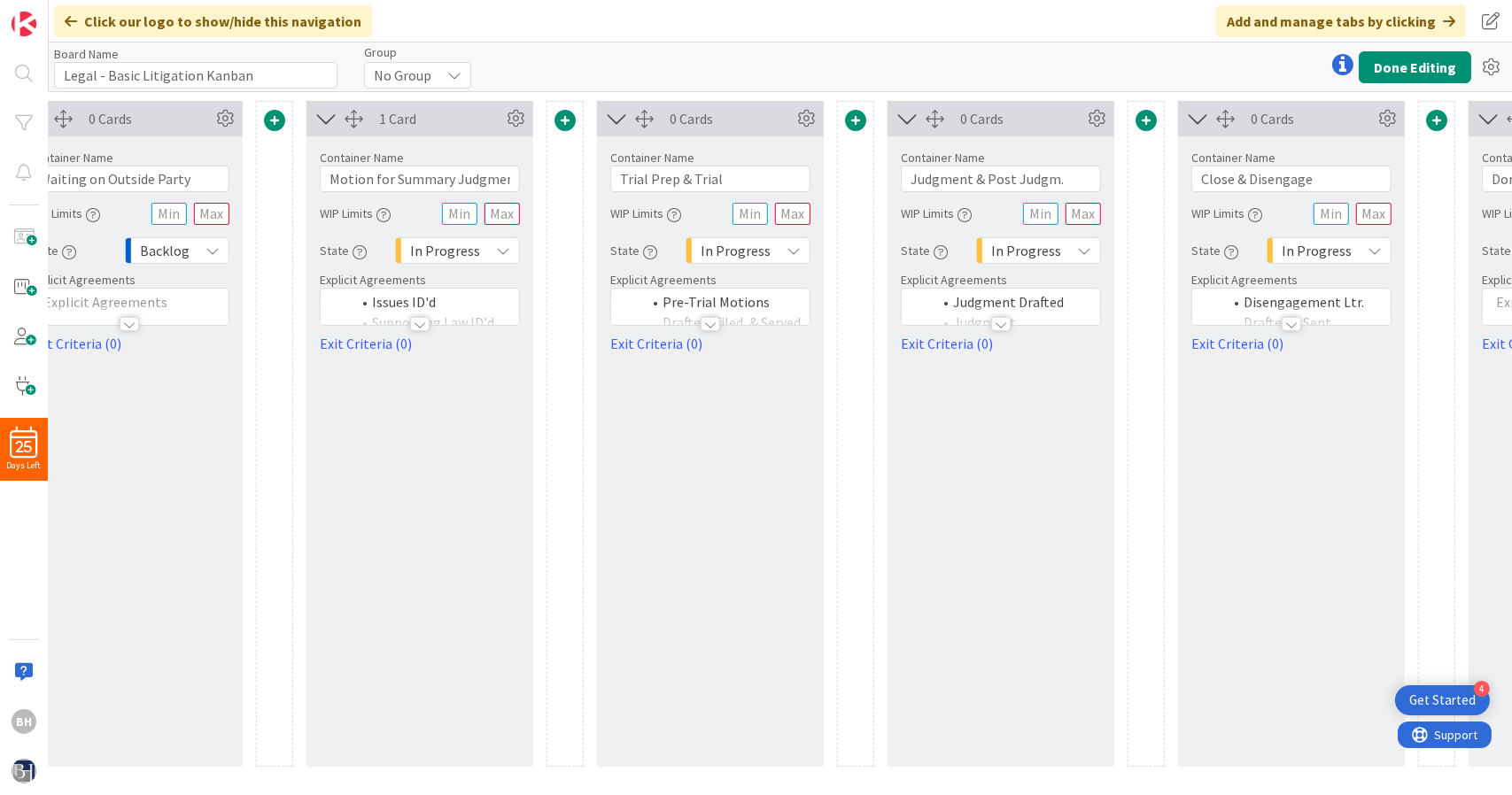
scroll to position [0, 2207]
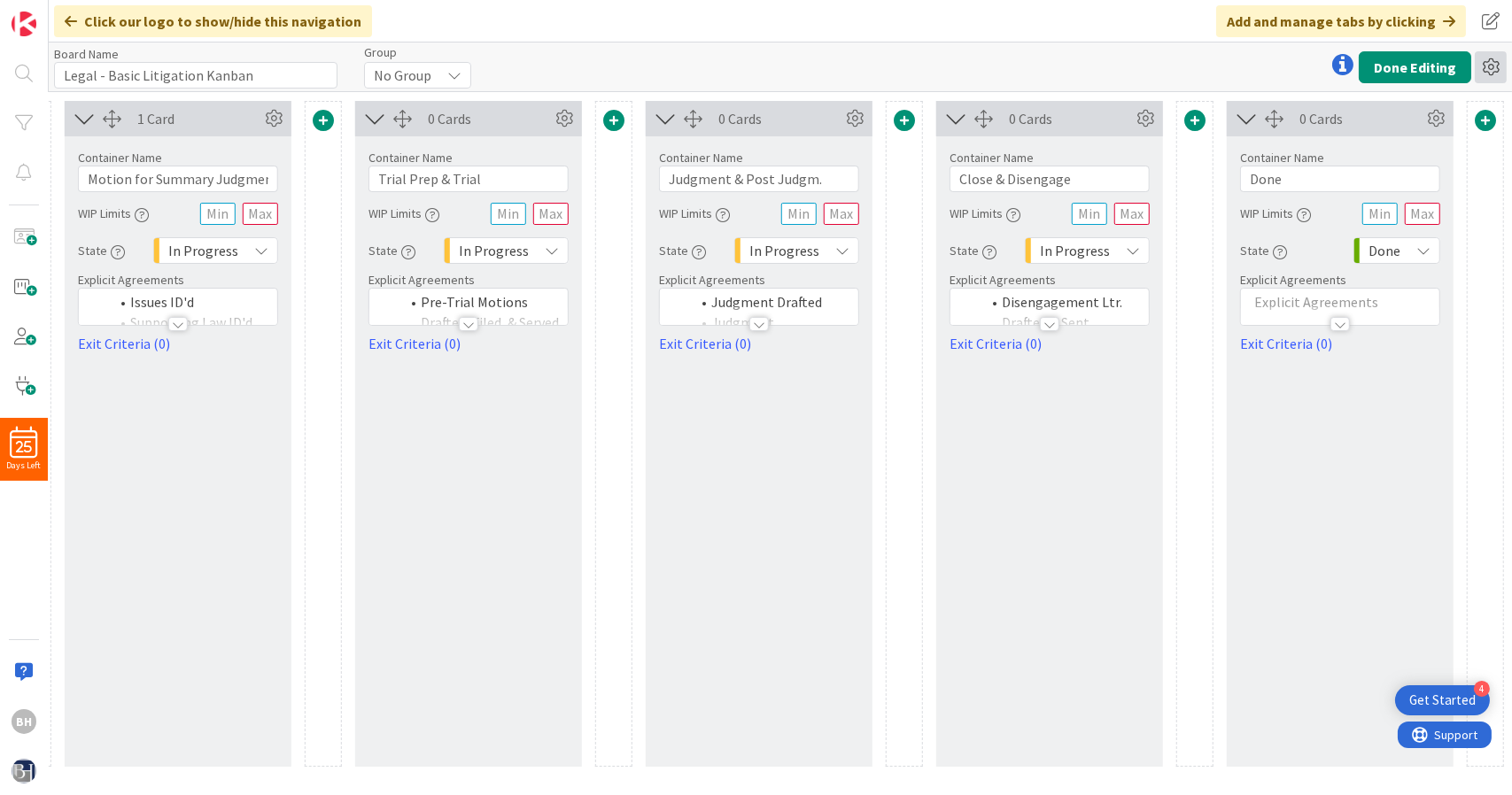
click at [1488, 70] on icon at bounding box center [1490, 67] width 32 height 32
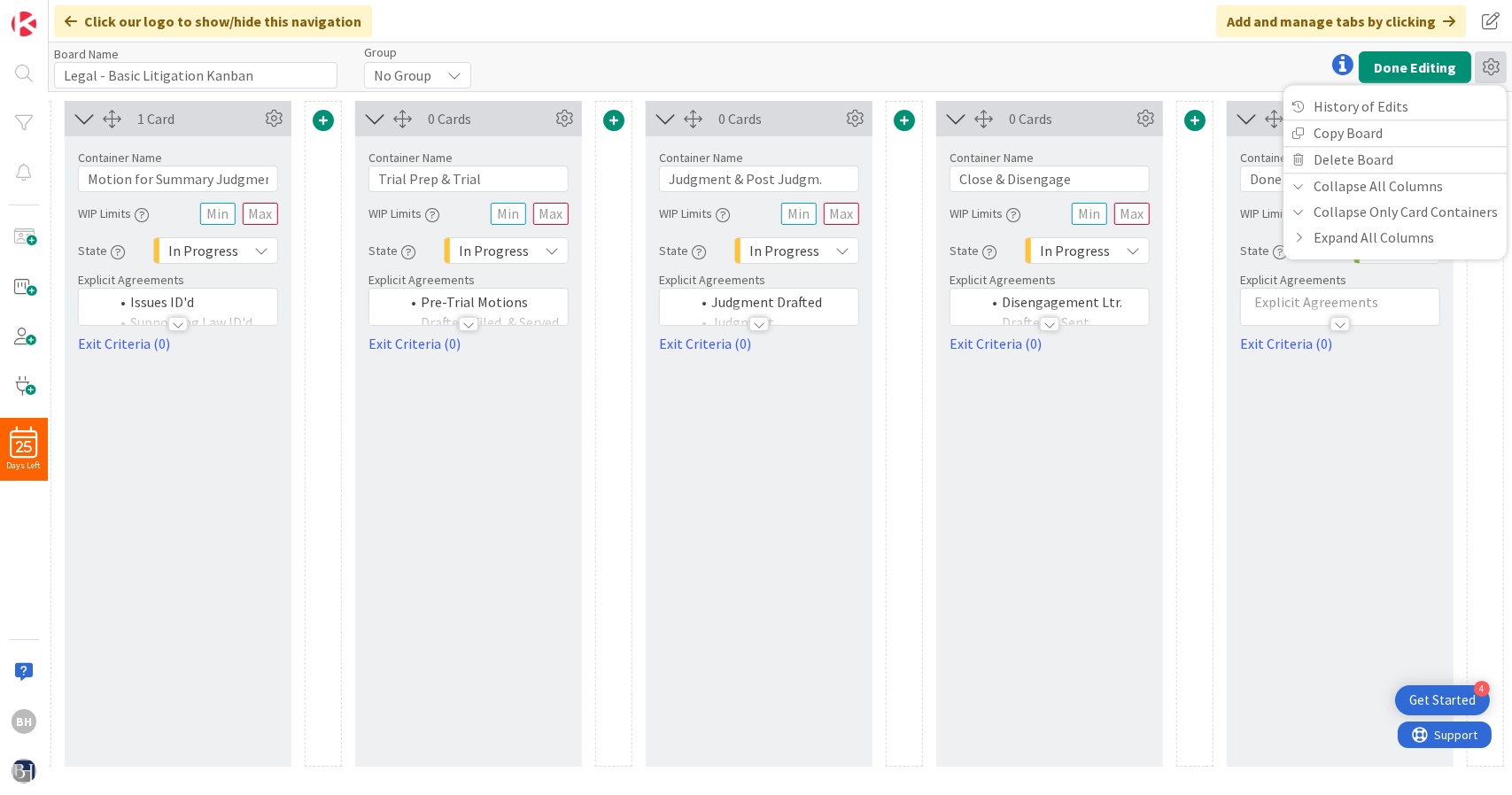
click at [786, 48] on div "Board Name 32 / 64 Legal - Basic Litigation Kanban Group No Group Done Editing …" at bounding box center [780, 67] width 1464 height 48
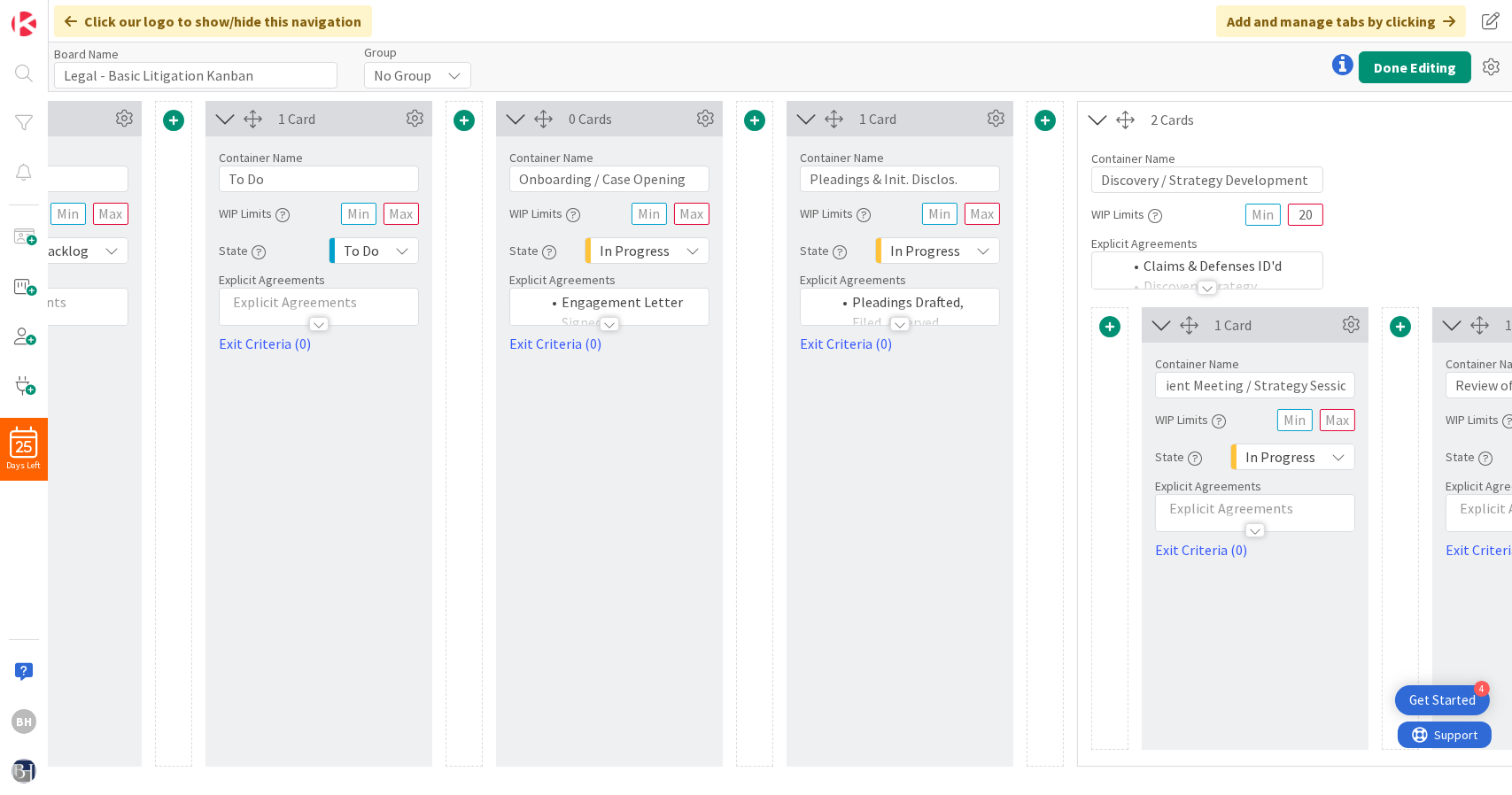
scroll to position [0, 0]
